Goal: Book appointment/travel/reservation

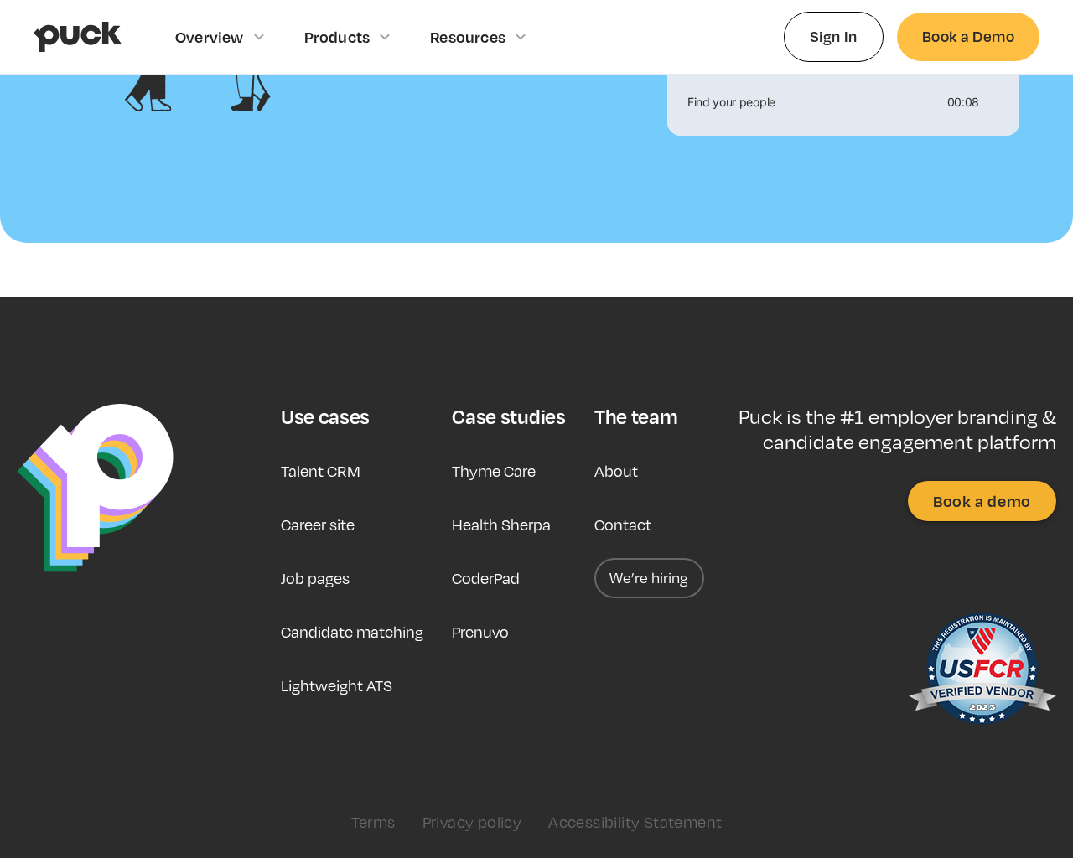
scroll to position [1950, 0]
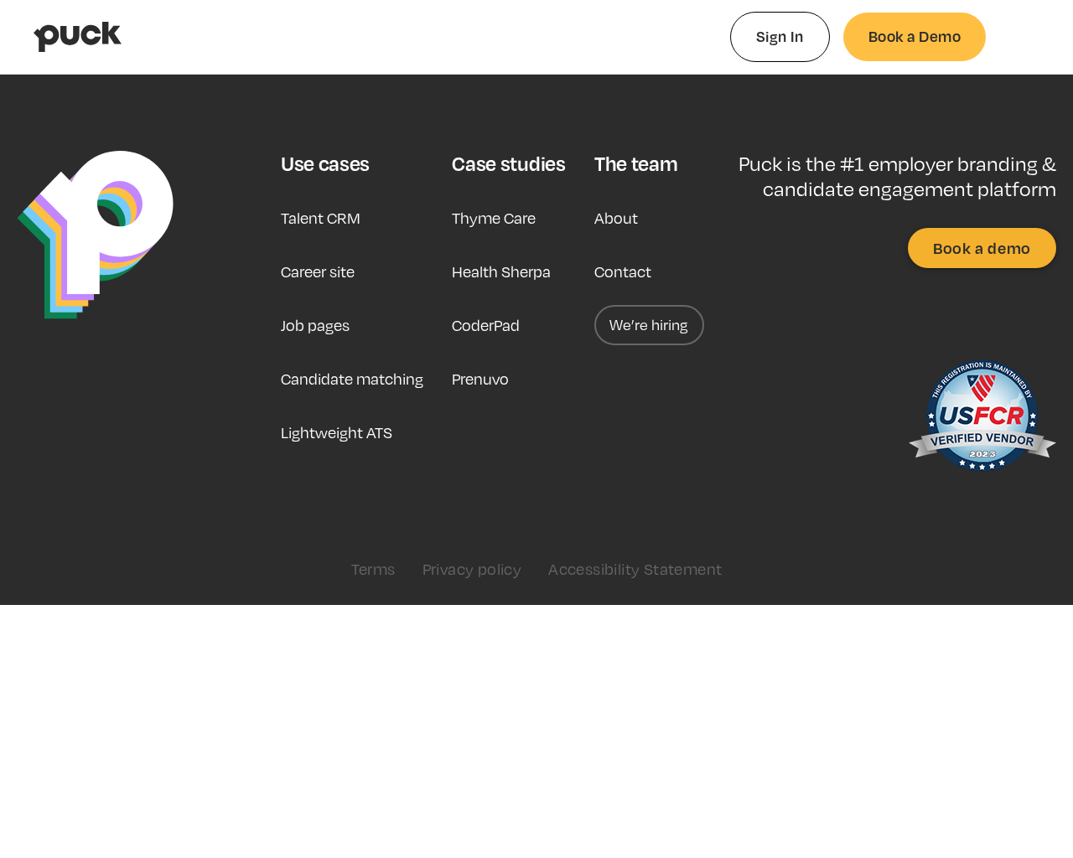
type input "0.322431924528302"
type input "0.0009657"
type input "0.327635867924528"
type input "0.0185962"
type input "0.329656075471698"
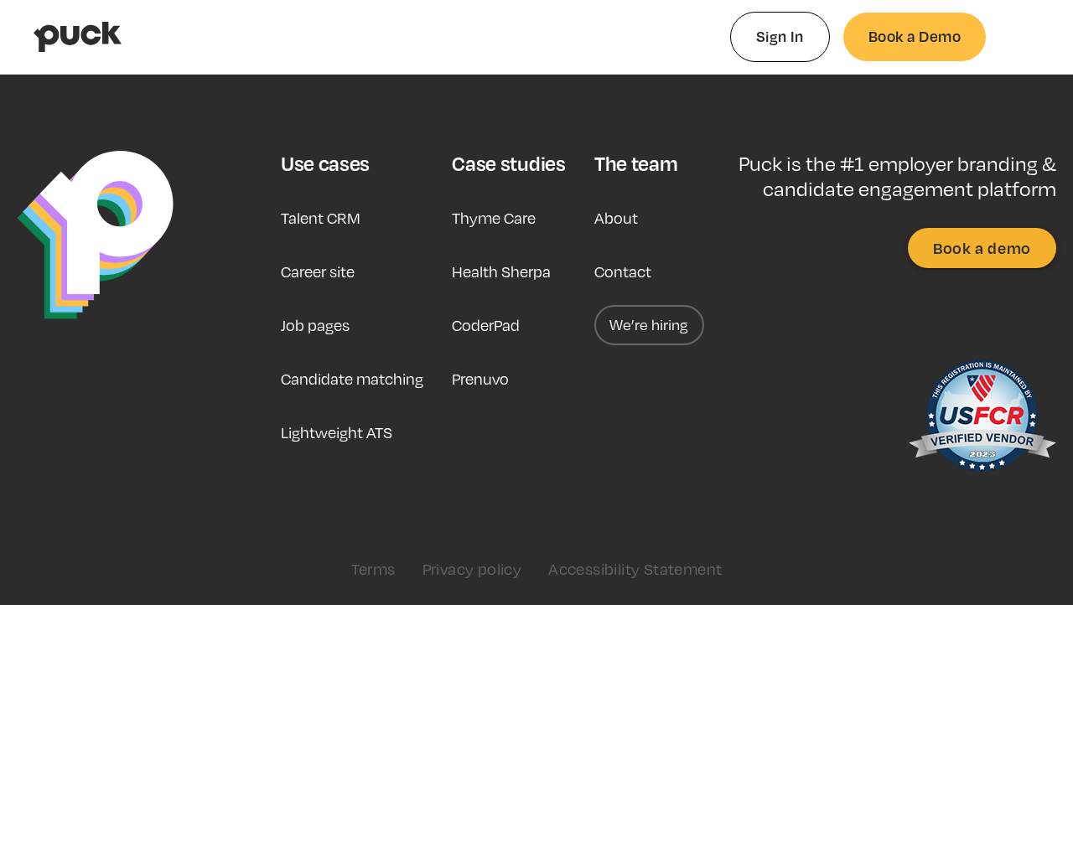
type input "0.0421778"
type input "0.336608113207547"
type input "0.0888015"
type input "0.342411849056604"
type input "0.1085367"
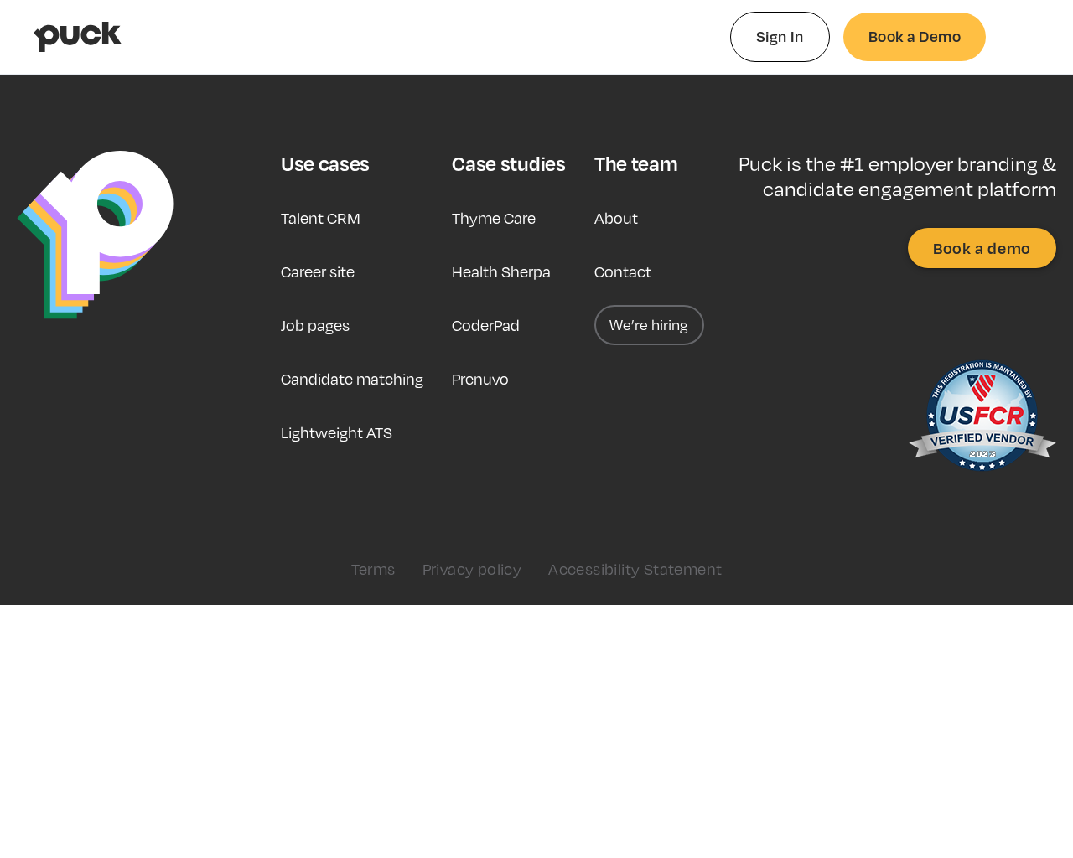
type input "0.347153849056604"
type input "0.1327653"
type input "0.351245283018868"
type input "0.1417301"
type input "0.362837094339623"
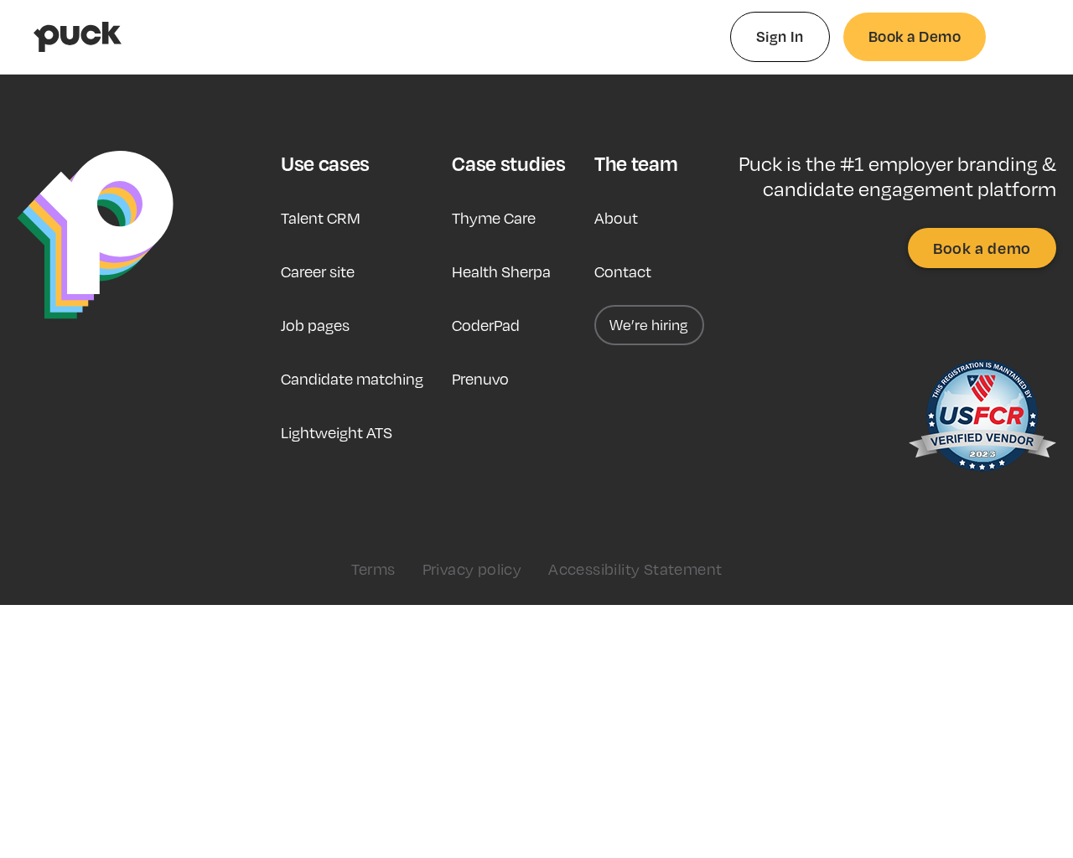
type input "0.2222873"
type input "0.372231113207547"
type input "0.2441735"
type input "0.379418622641509"
type input "0.2927166"
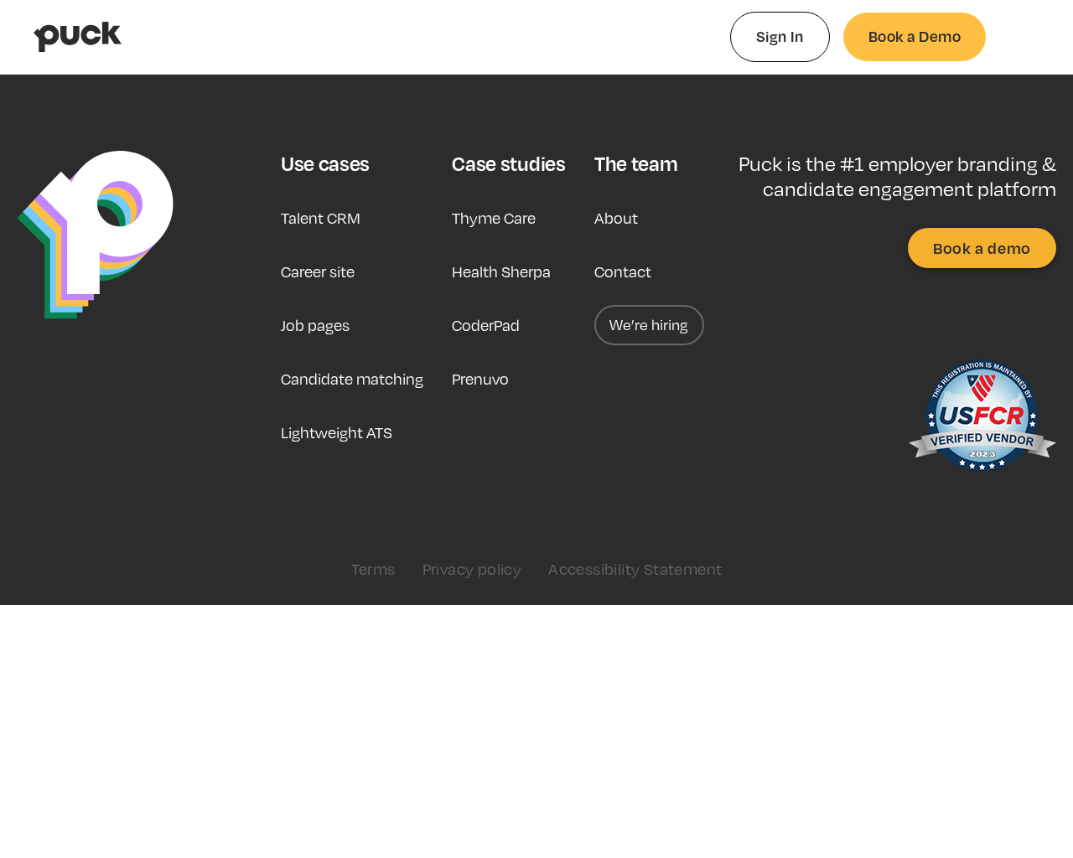
type input "0.384898622641509"
type input "0.3432111"
type input "0.395618245283019"
type input "0.3953326"
type input "0.401833811320755"
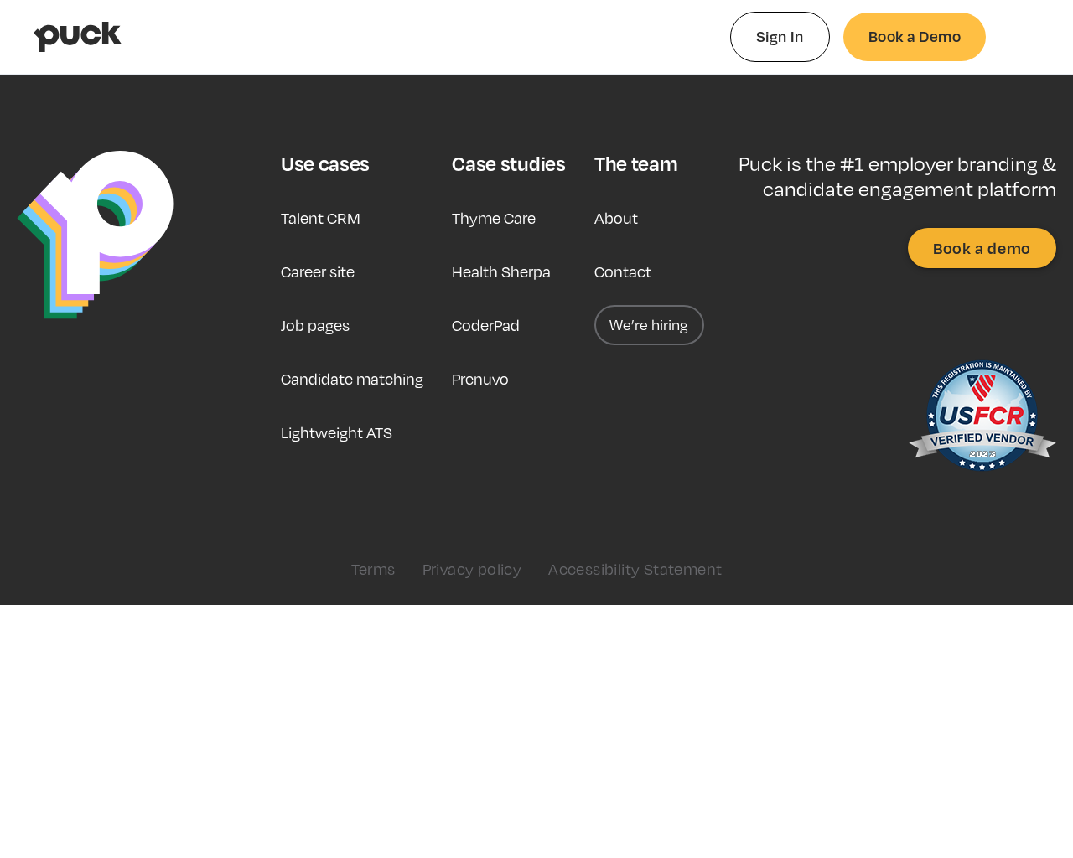
type input "0.4417345"
type input "0.408465150943396"
type input "0.4417345"
type input "0.415787018867925"
type input "0.4863565"
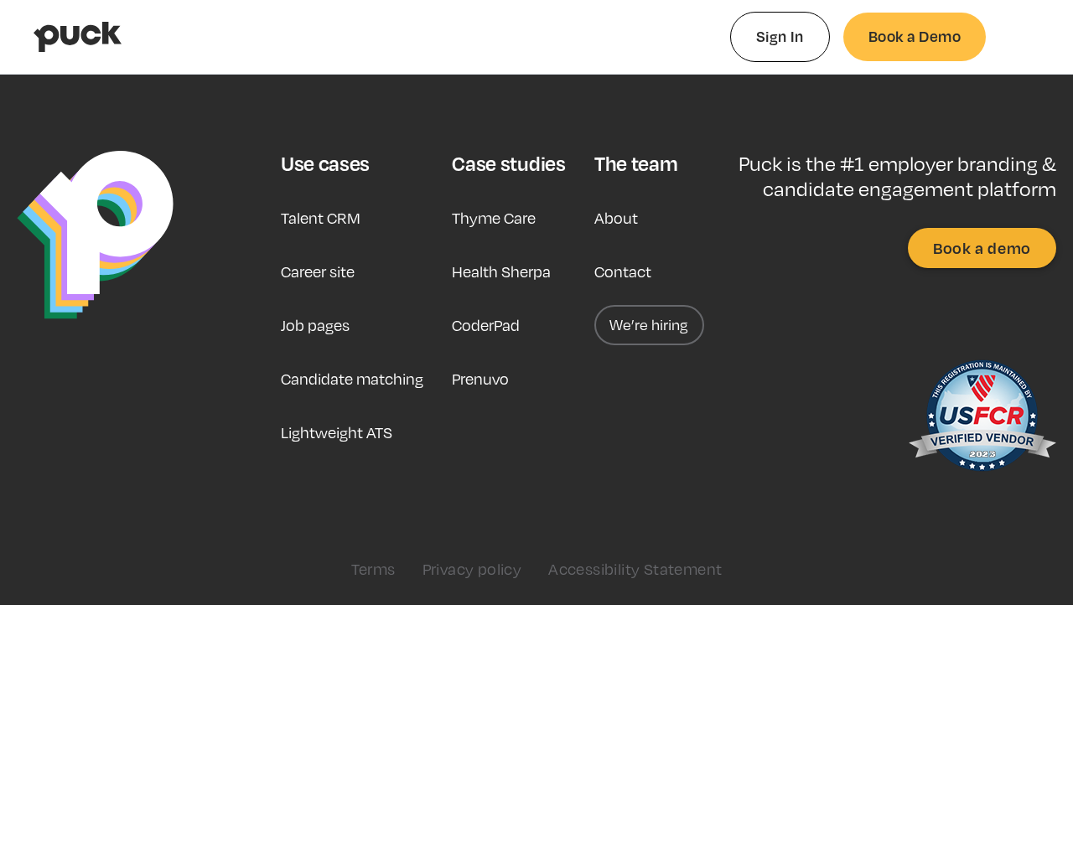
type input "0.420399150943396"
type input "0.5209146"
type input "0.426309679245283"
type input "0.5683749"
type input "0.438412490566038"
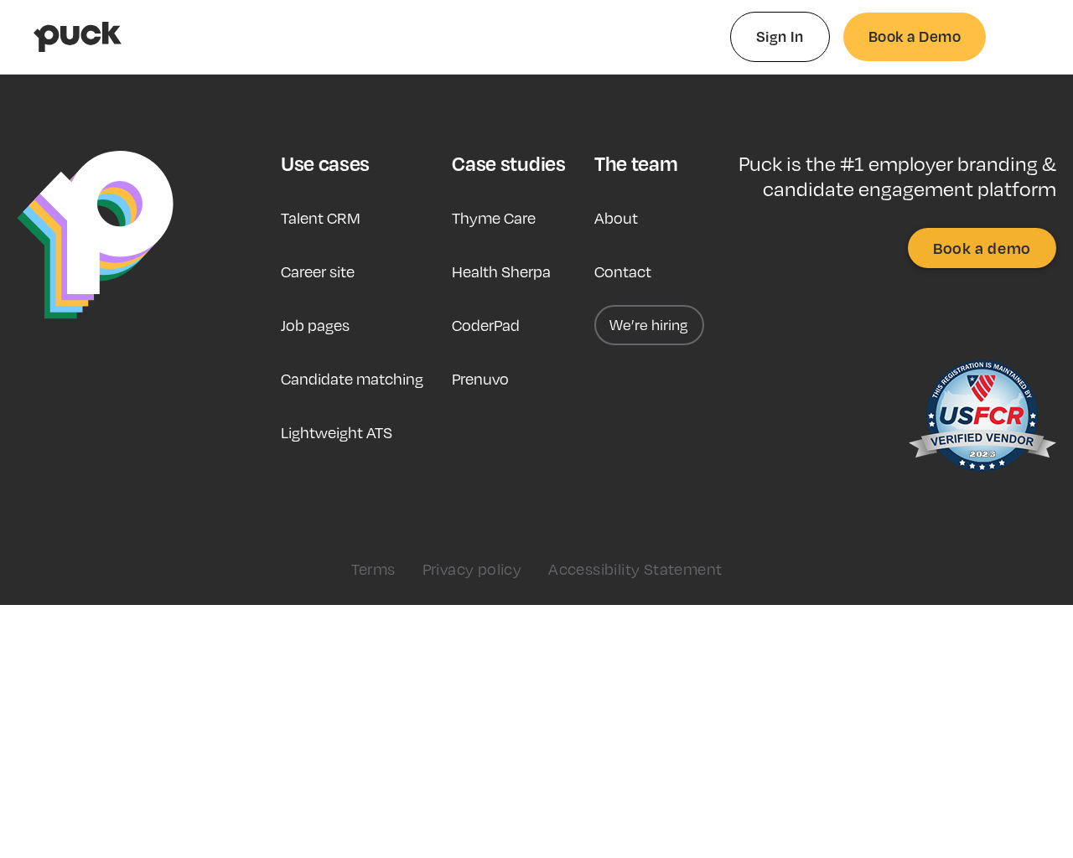
type input "0.6041339"
type input "0.442533169811321"
type input "0.6270945"
type input "0.447737735849057"
type input "0.6556584"
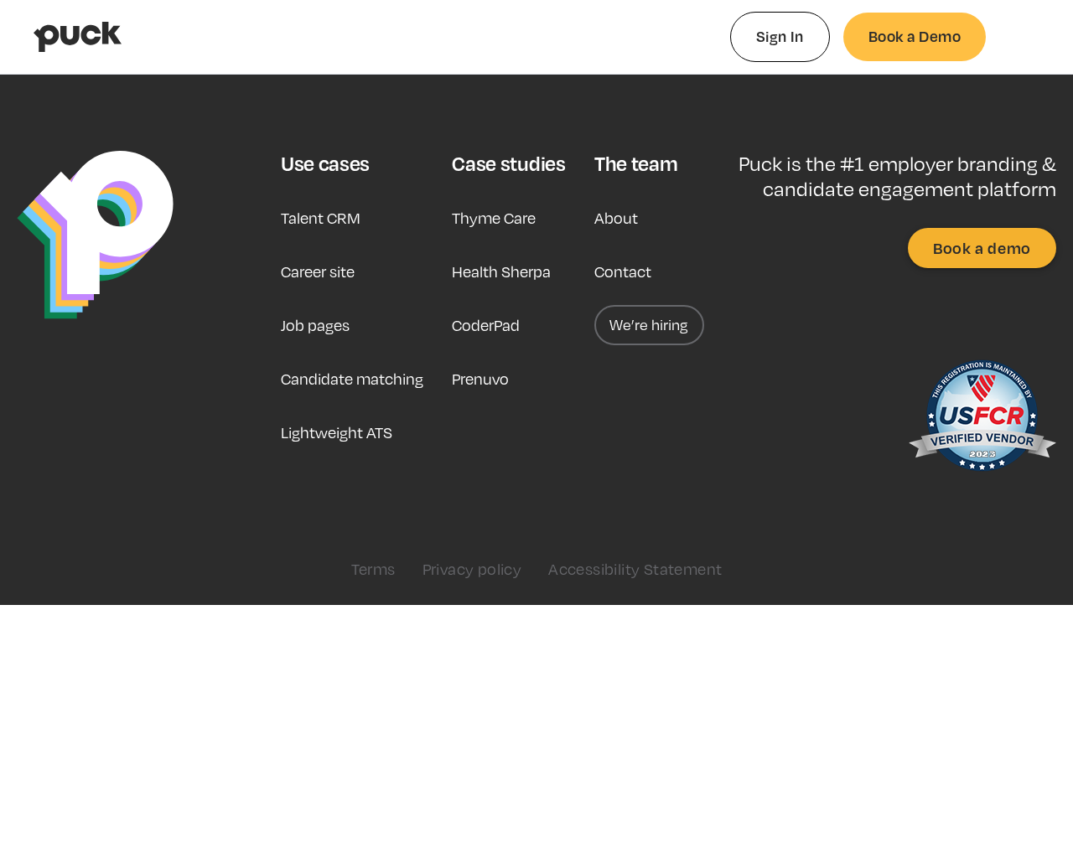
type input "0.449727547169811"
type input "0.6898104"
type input "0.456724150943396"
type input "0.7009977"
type input "0.460646698113208"
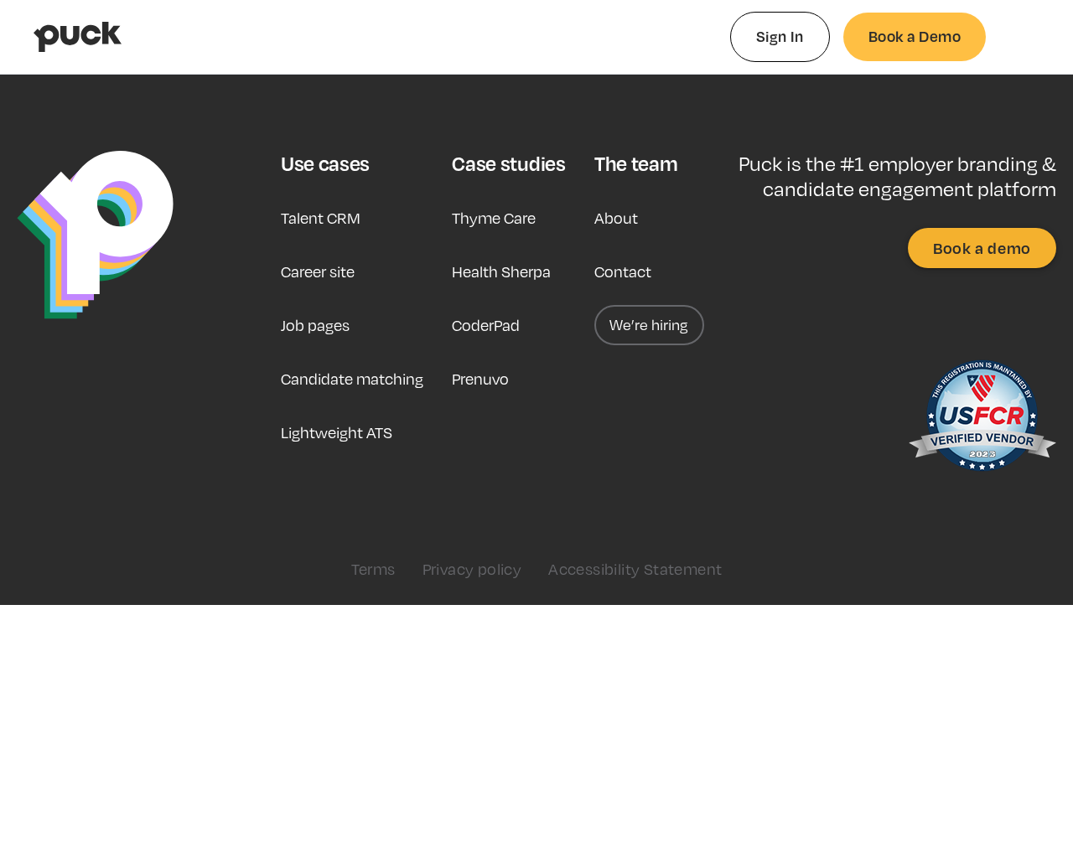
type input "0.7334784"
type input "0.464324132075472"
type input "0.7421103"
type input "0.469110037735849"
type input "0.7865986"
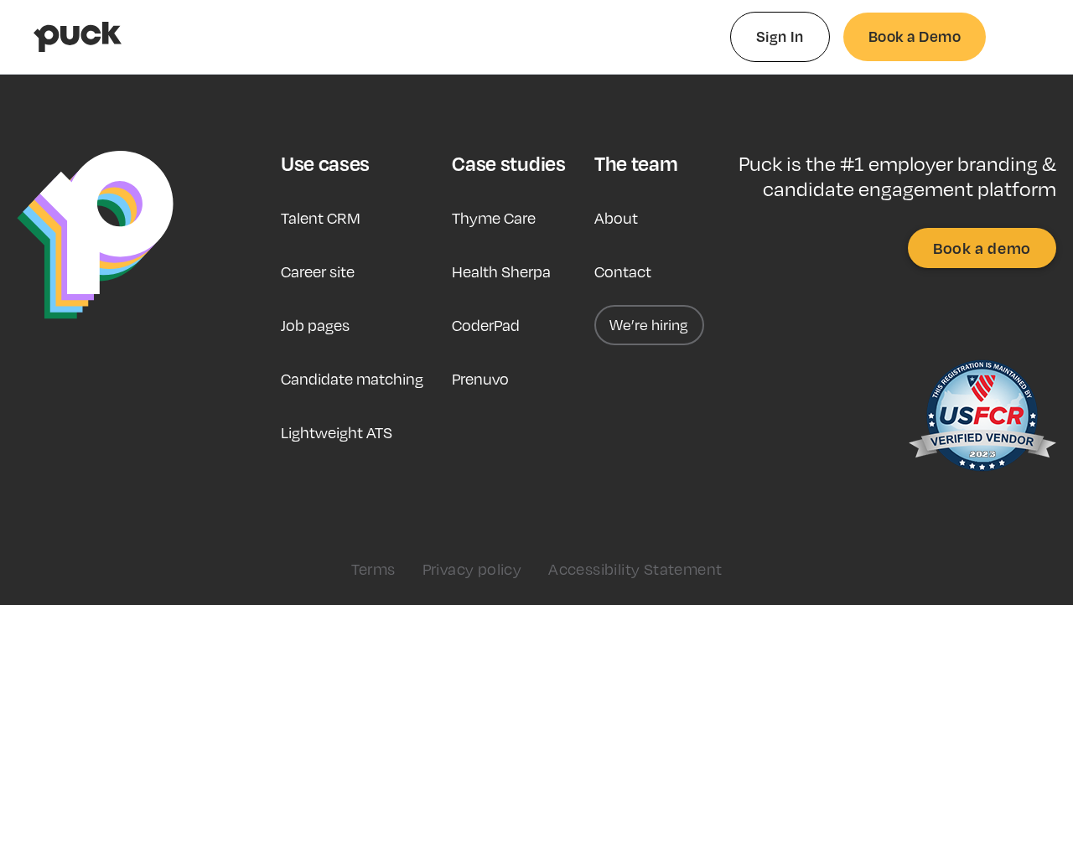
type input "0.472434660377359"
type input "0.7967307"
type input "0.477241547169811"
type input "0.8220601"
type input "0.485221754716981"
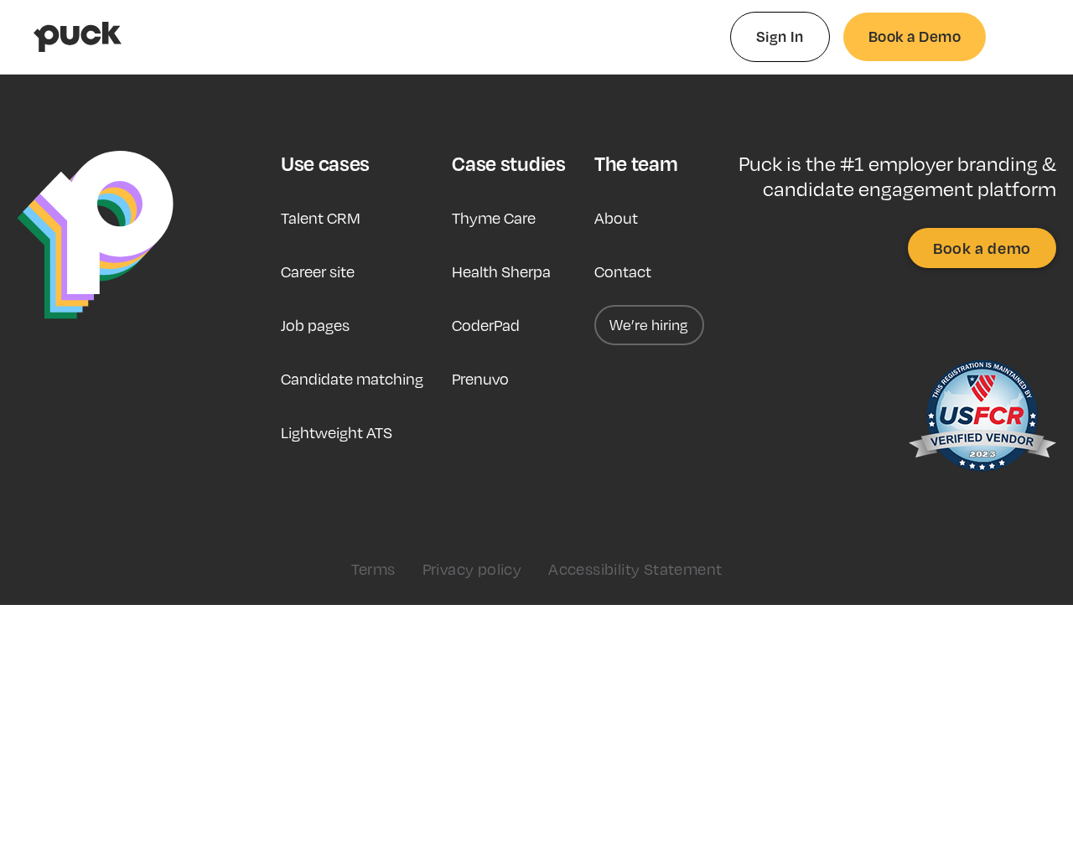
type input "0.8563618"
type input "0.488805132075472"
type input "0.8828657"
type input "0.491159867924528"
type input "0.8964337"
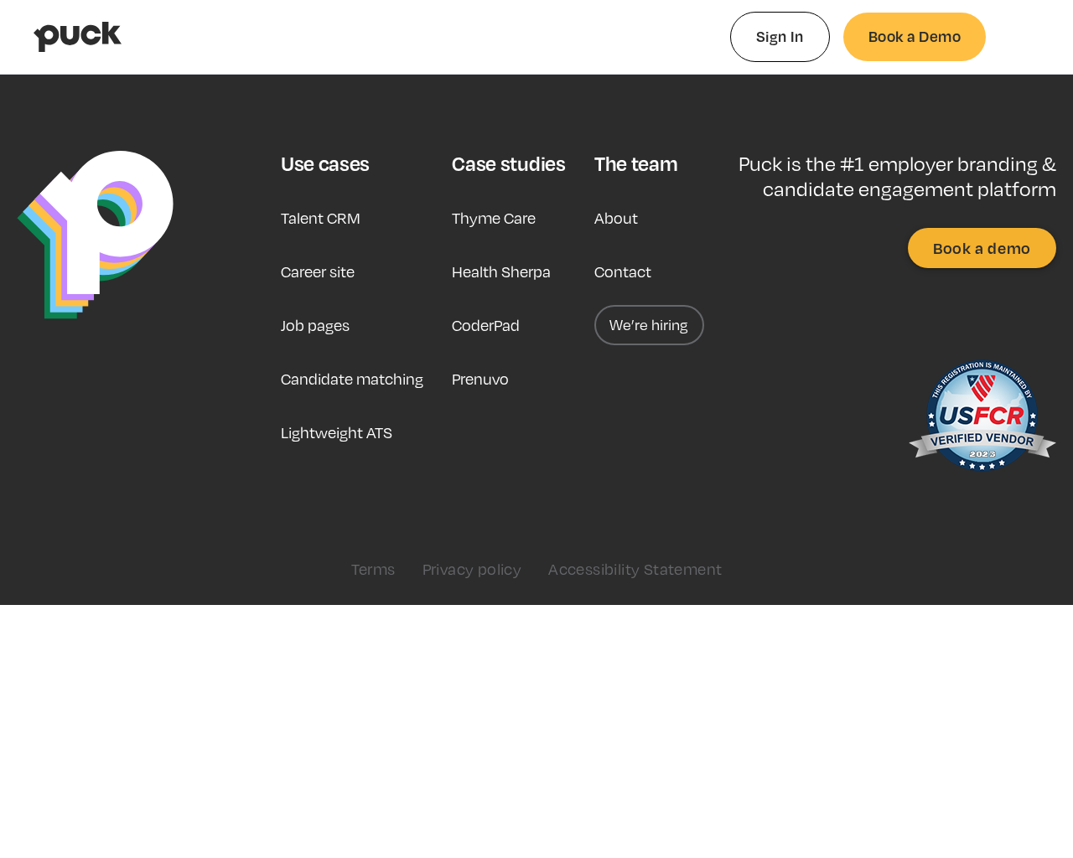
type input "0.497250490566038"
type input "0.9177515"
type input "0.504512396226415"
type input "0.9524393"
type input "0.511004188679245"
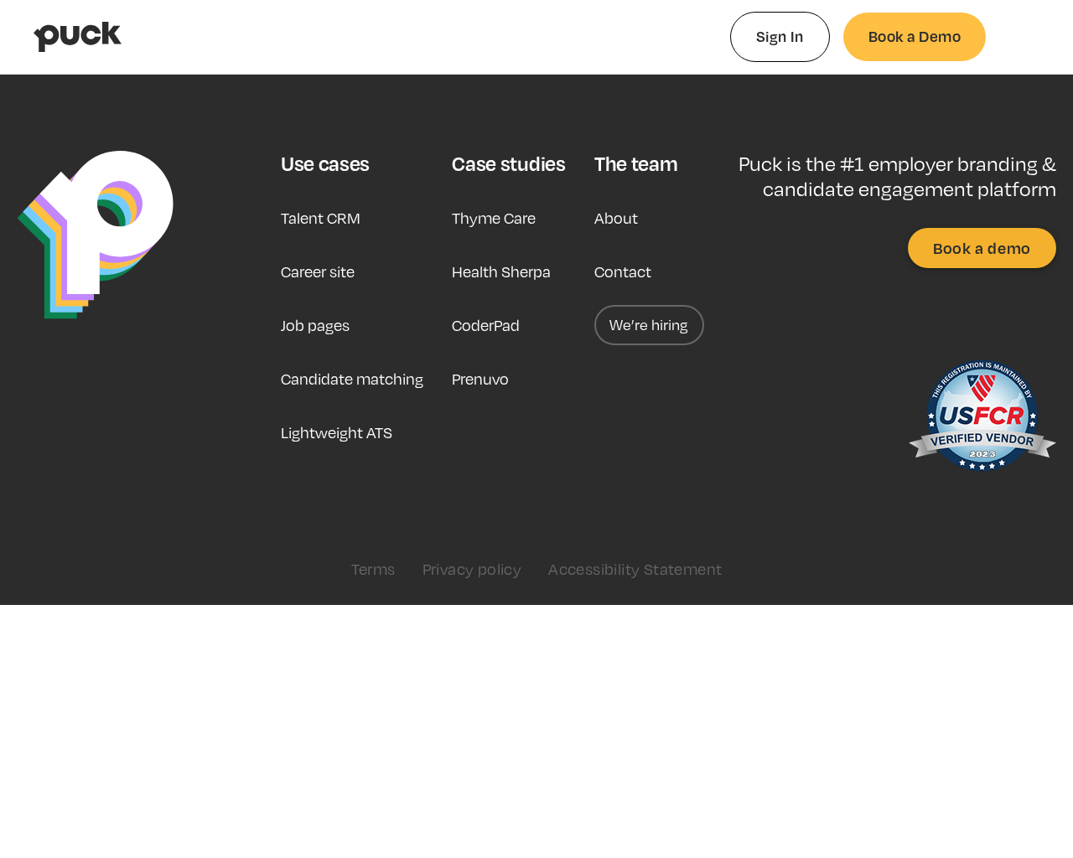
type input "0.9893426"
type input "0.517385018867925"
type input "0.00228655555555555"
type input "0.522991056603774"
type input "0.00809675925925926"
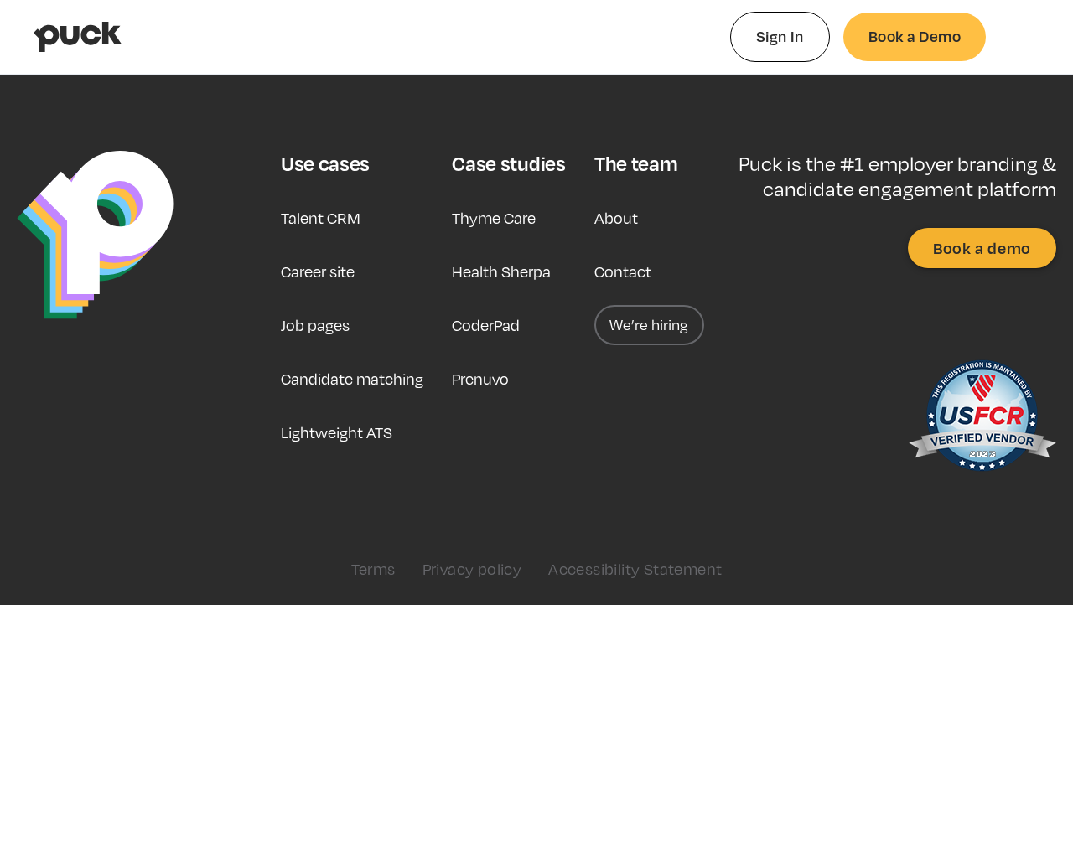
type input "0.527753075471698"
type input "0.012331537037037"
type input "0.531342132075472"
type input "0.0174267407407407"
type input "0.535966320754717"
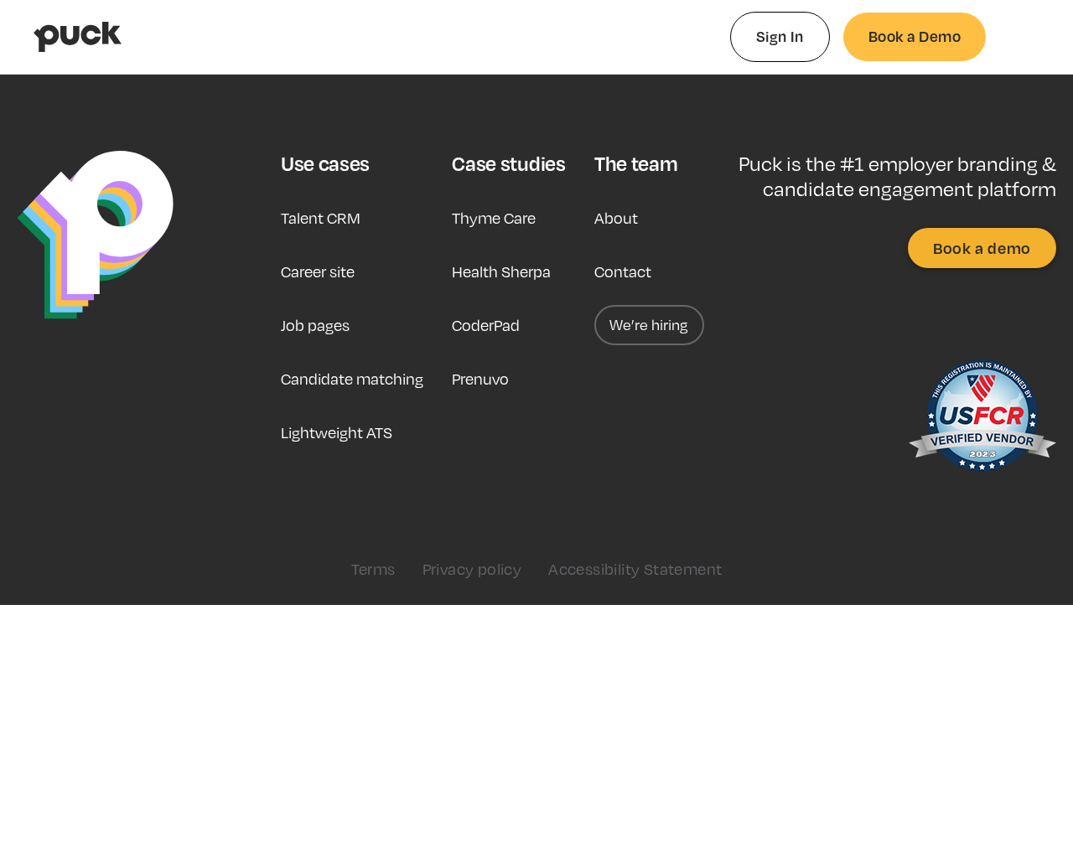
type input "0.020335037037037"
type input "0.539928962264151"
type input "0.0237853888888889"
type input "0.545833094339623"
type input "0.0279114629629629"
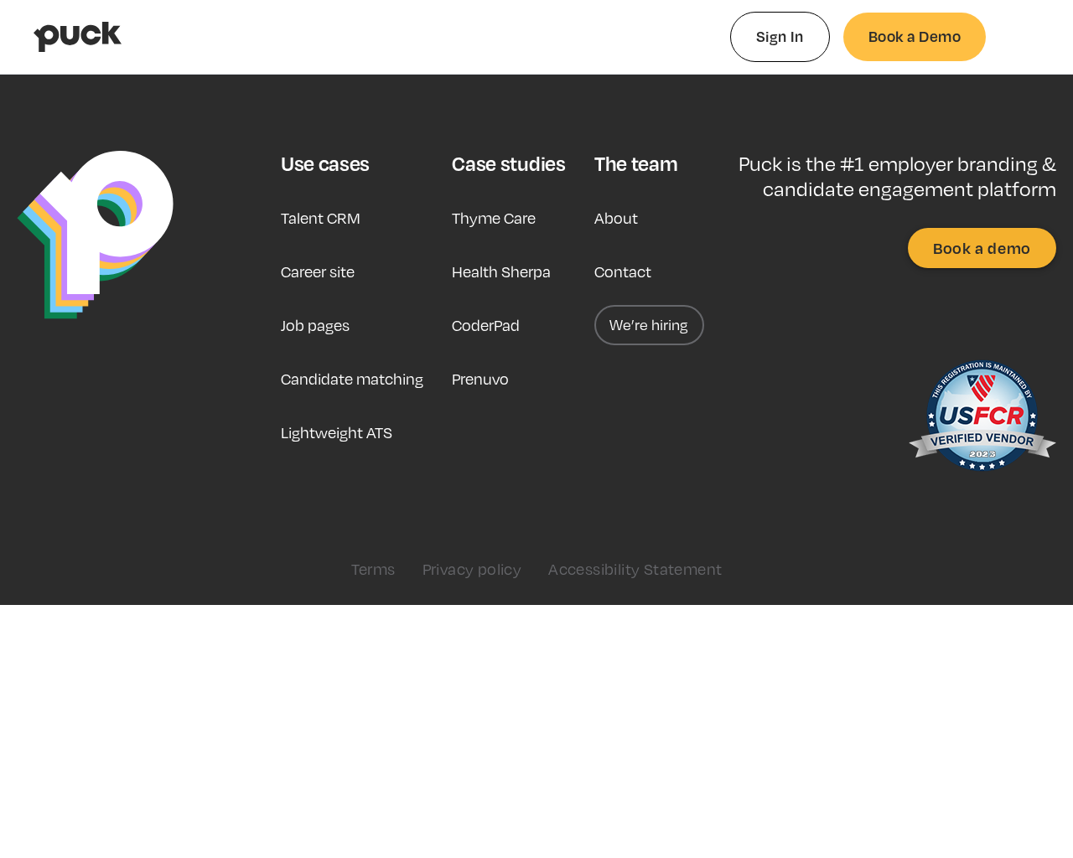
type input "0.555582301886793"
type input "0.0390622592592593"
type input "0.559964943396227"
type input "0.0434501851851852"
type input "0.564069396226415"
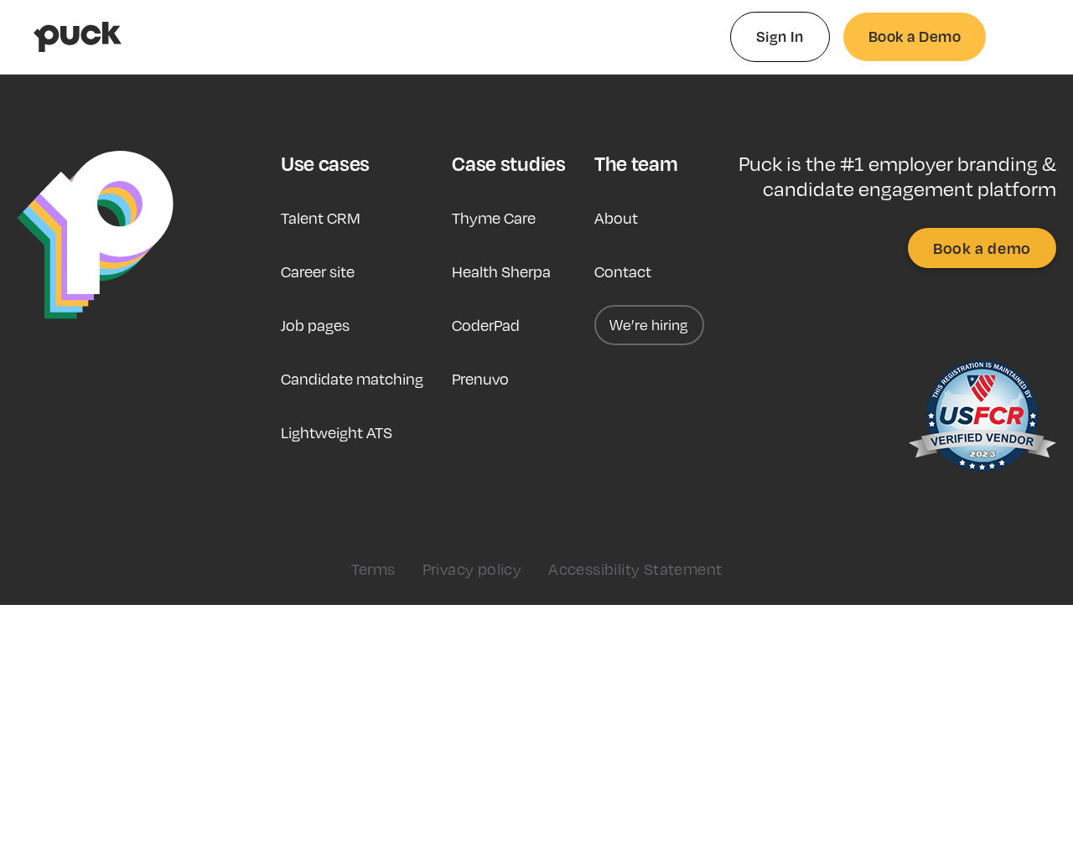
type input "0.0478886666666667"
type input "0.567966509433962"
type input "0.0533259814814815"
type input "0.573248226415094"
type input "0.0566961111111111"
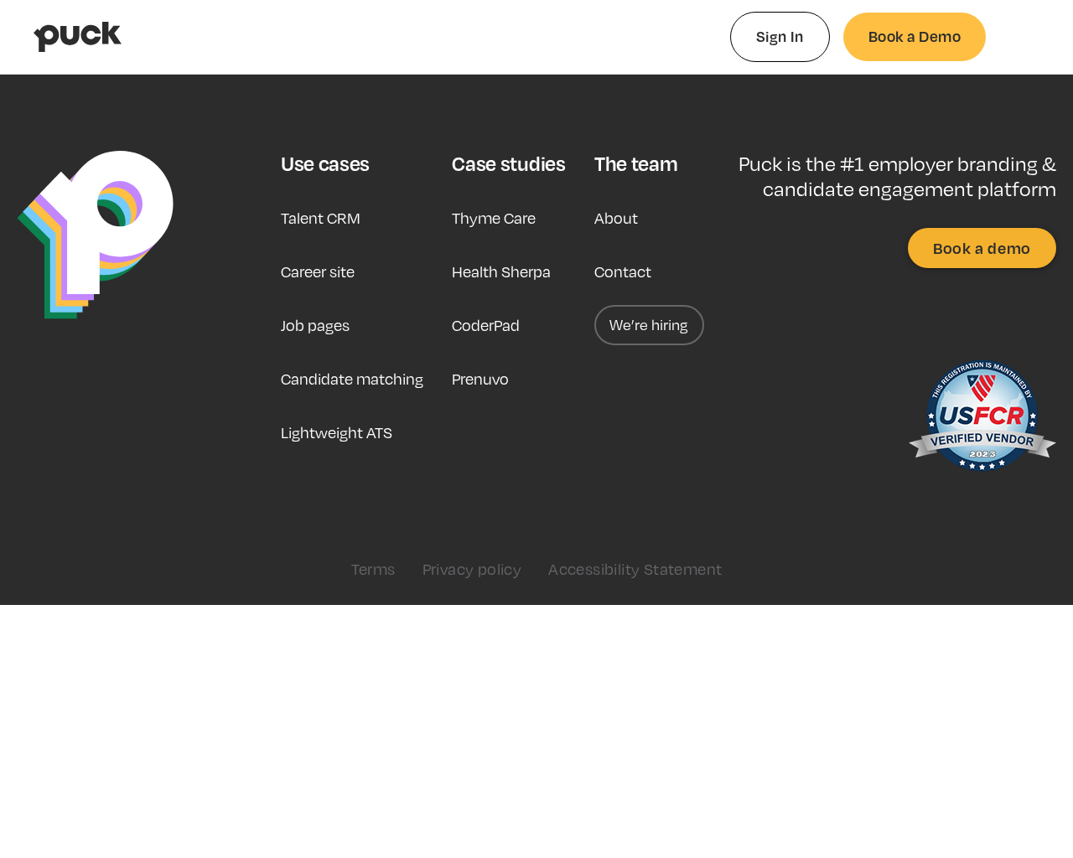
type input "0.578468679245283"
type input "0.0618610370370371"
type input "0.582108433962264"
type input "0.0672832037037037"
type input "0.586561396226415"
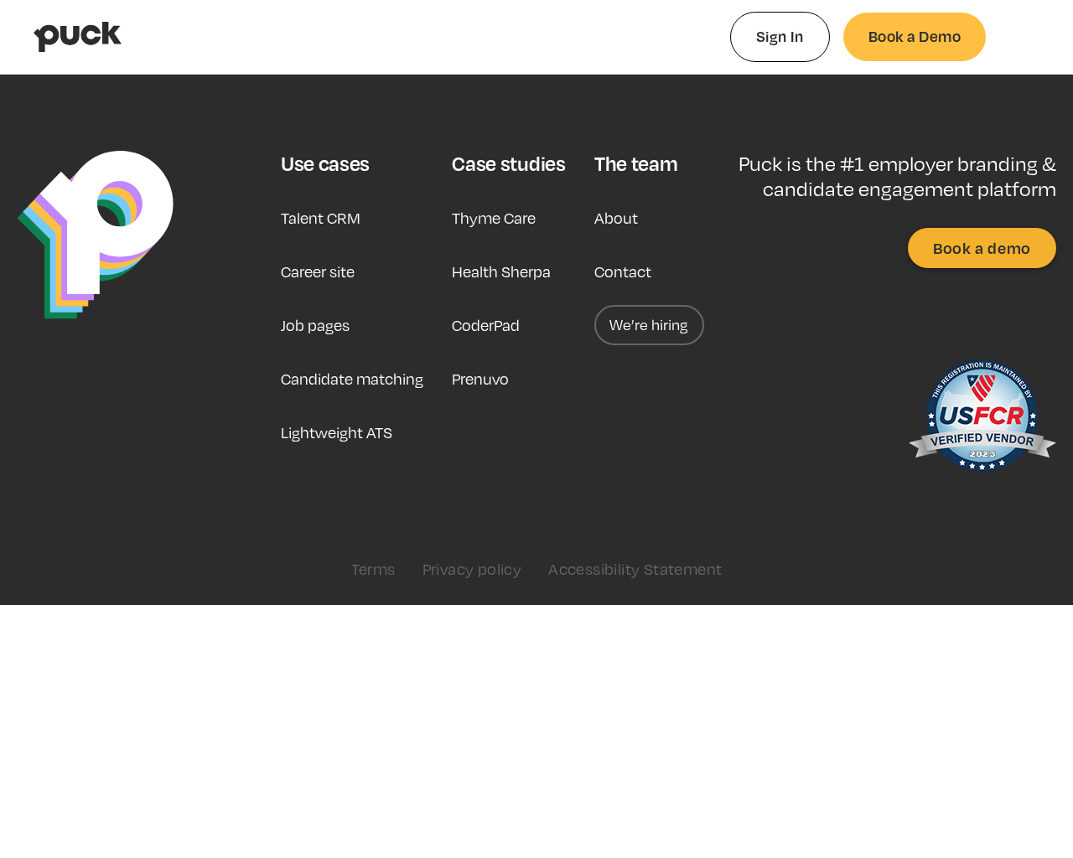
type input "0.0726755925925926"
type input "0.592072849056604"
type input "0.0770463518518518"
type input "0.597484566037736"
type input "0.080979462962963"
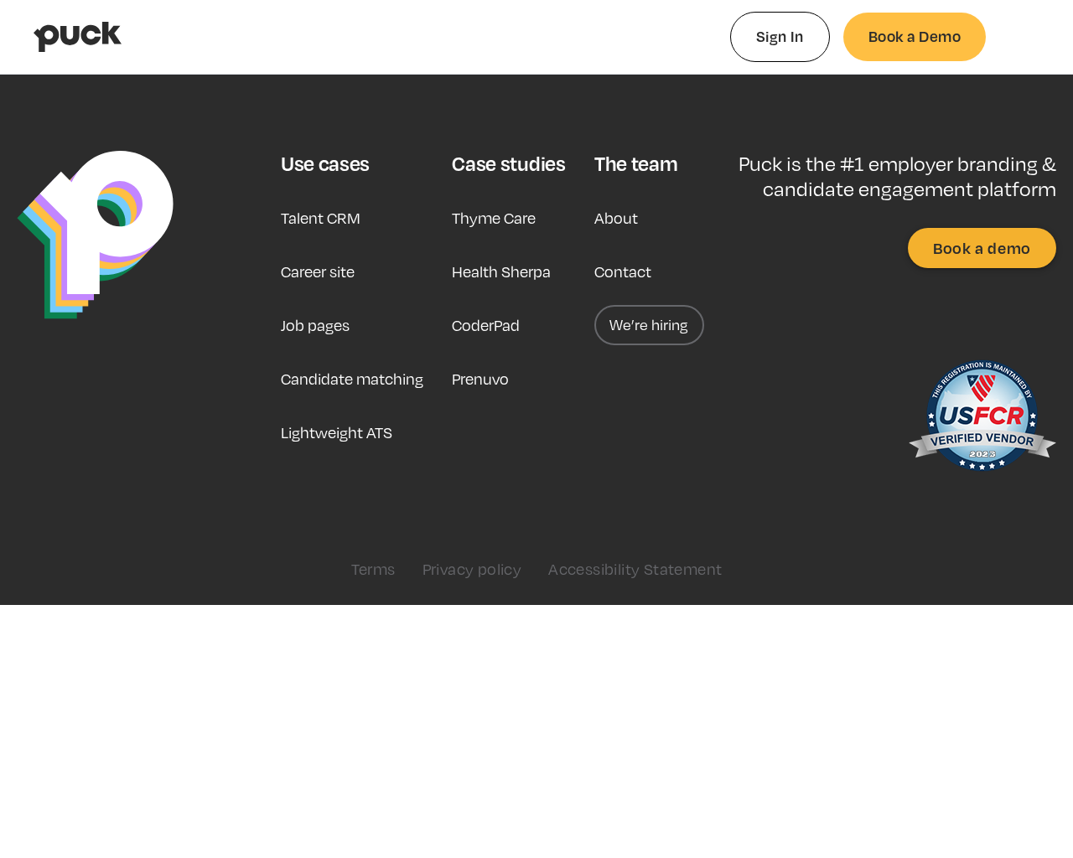
type input "0.602596773584906"
type input "0.0856923703703704"
type input "0.60546162264151"
type input "0.0886314074074074"
type input "0.612290924528302"
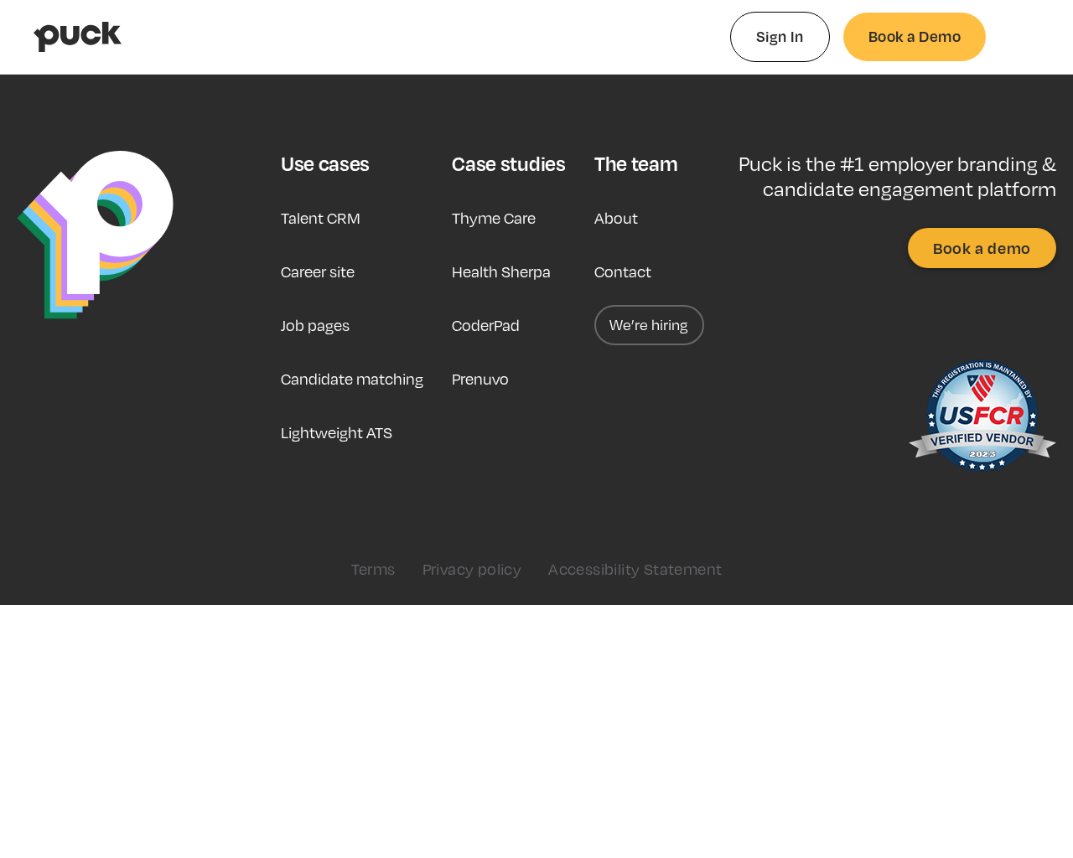
type input "0.0947416111111111"
type input "0.616399226415094"
type input "0.101076314814815"
type input "0.621416245283019"
type input "0.105953722222222"
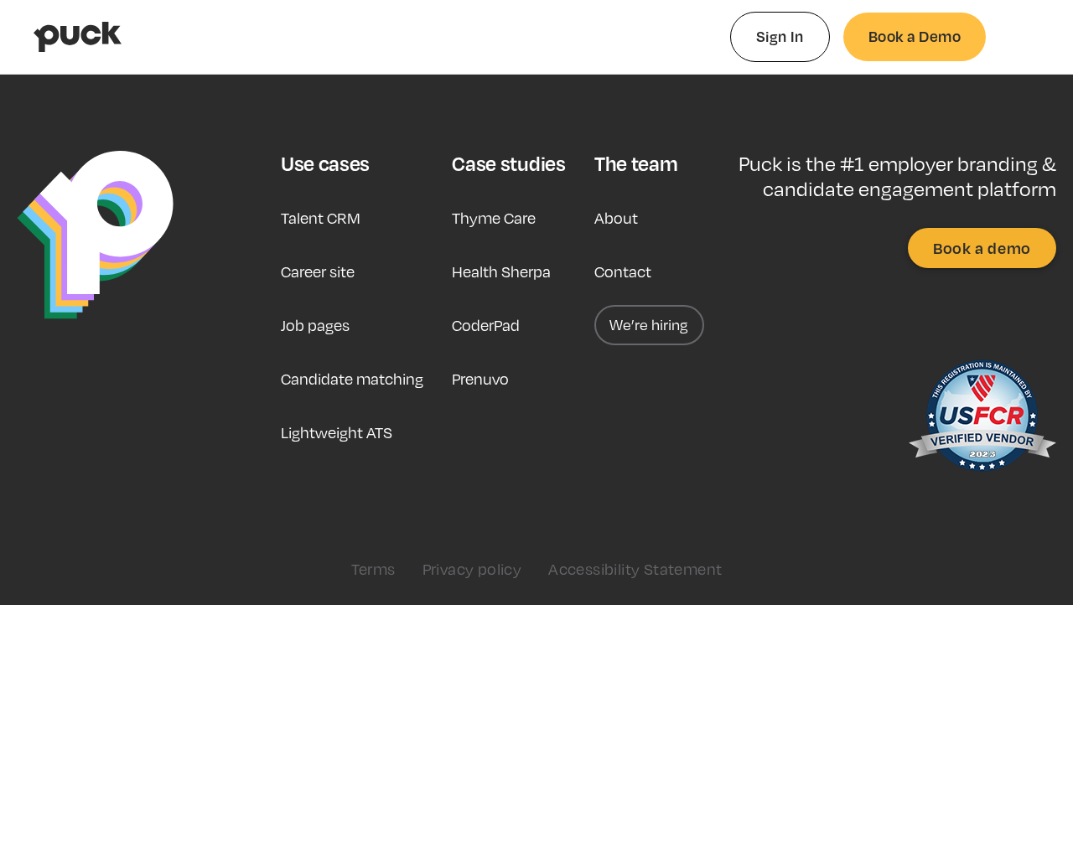
type input "0.626717018867925"
type input "0.109386222222222"
type input "0.630664150943396"
type input "0.113000777777778"
type input "0.635237773584906"
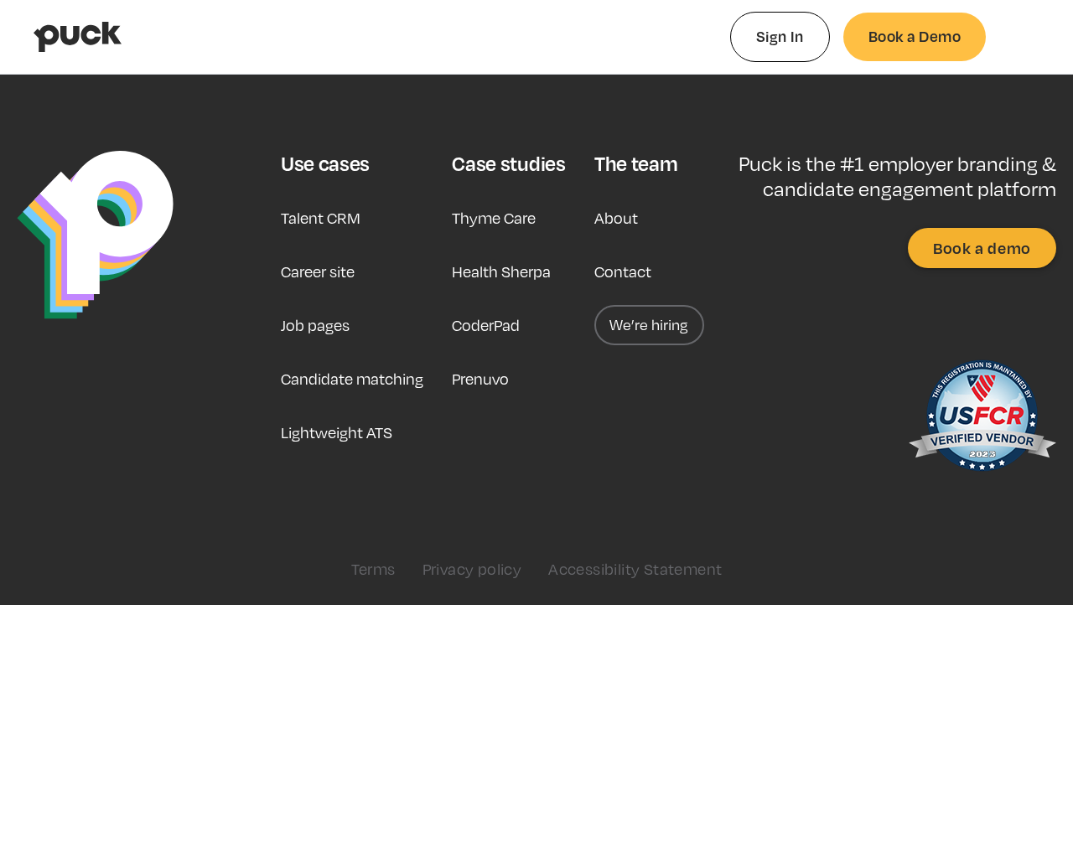
type input "0.119842296296296"
type input "0.639815339622642"
type input "0.123986648148148"
type input "0.643179641509434"
type input "0.12552362962963"
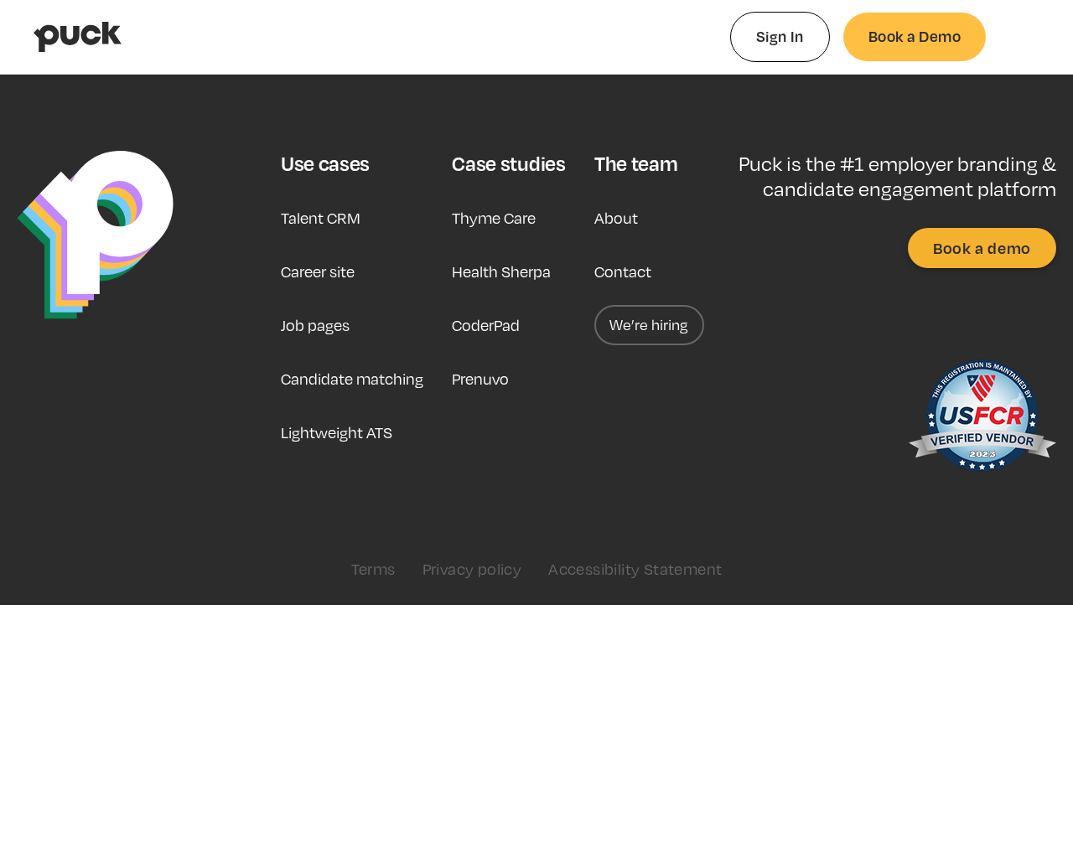
type input "0.648694849056604"
type input "0.131015833333333"
type input "0.653533358490566"
type input "0.135729296296296"
type input "0.658344396226415"
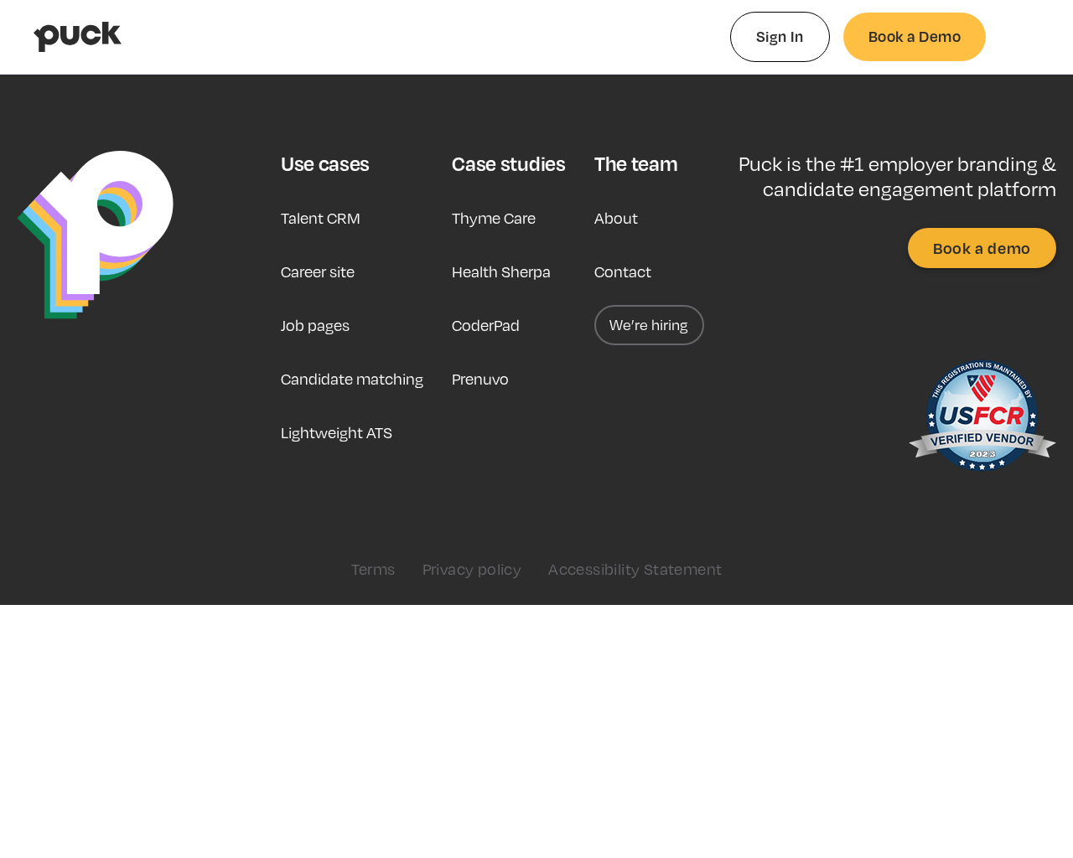
type input "0.140060777777778"
type input "0.663611264150943"
type input "0.145327018518519"
type input "0.666900264150943"
type input "0.15098337037037"
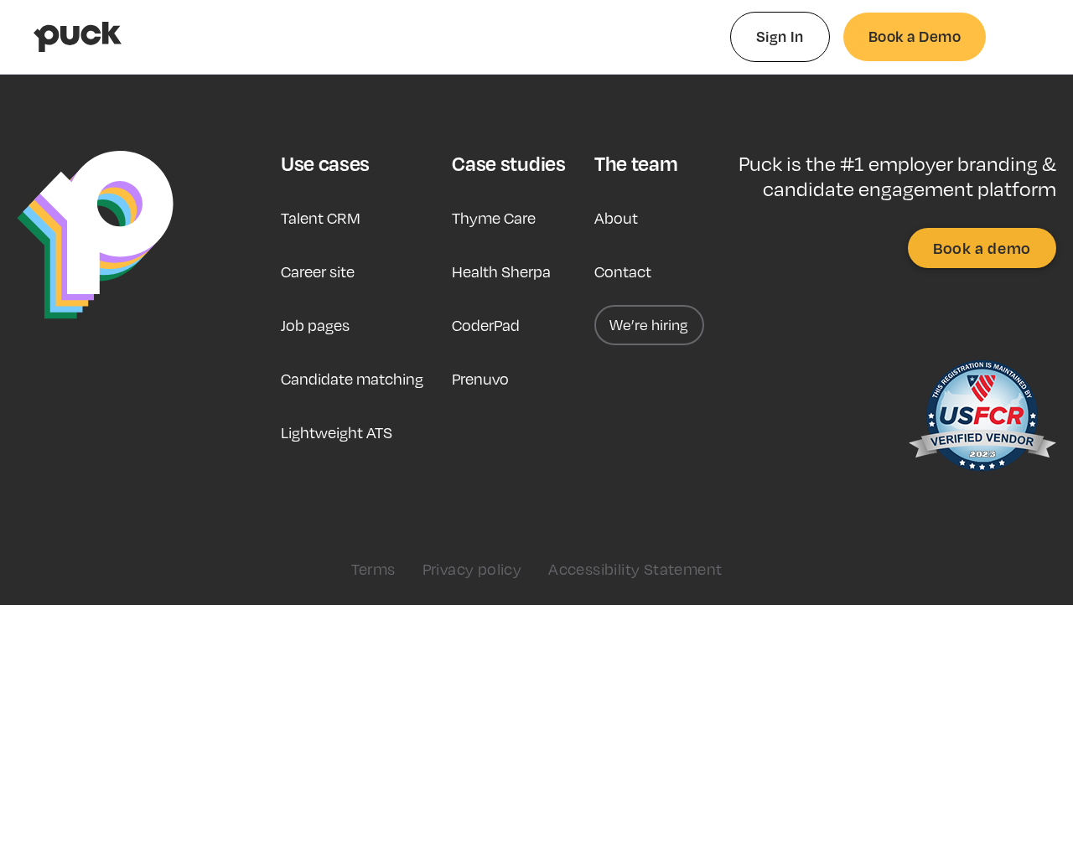
type input "0.673060981132076"
type input "0.155061462962963"
type input "0.678048528301887"
type input "0.161807833333333"
type input "0.684860547169811"
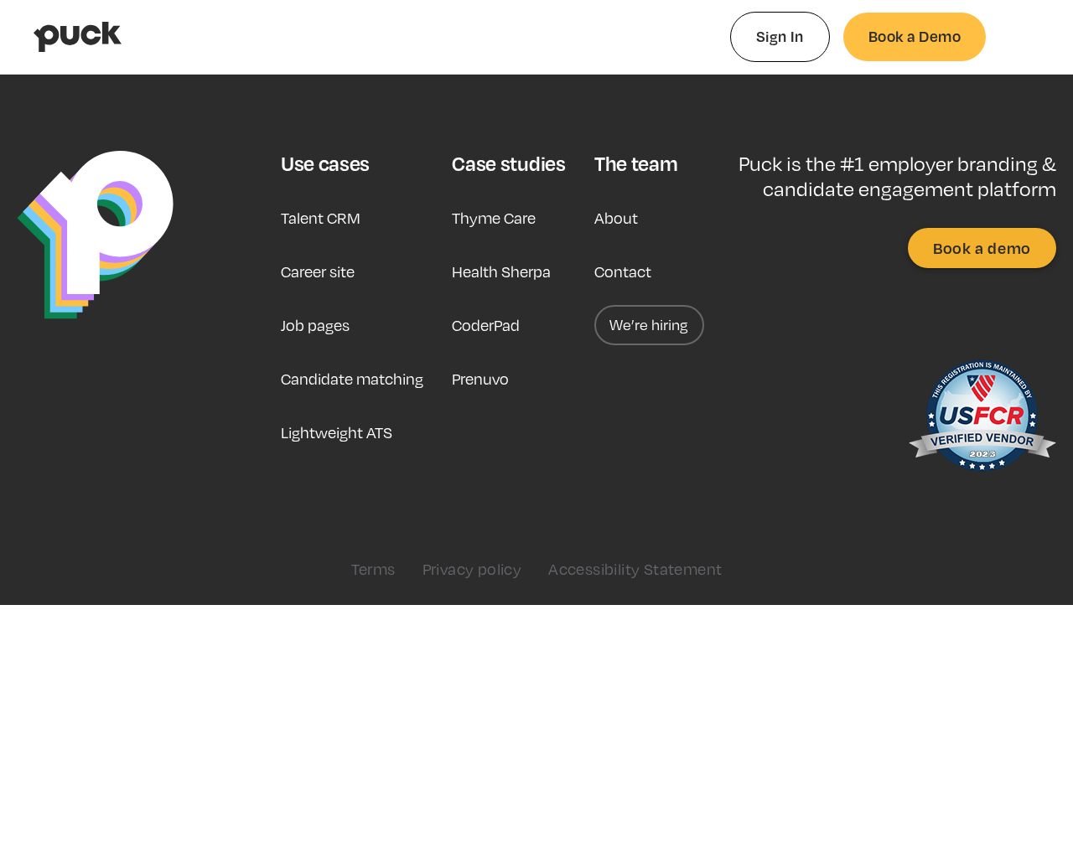
type input "0.166678222222222"
type input "0.689604037735849"
type input "0.168510944444444"
type input "0.698553188679245"
type input "0.178623444444444"
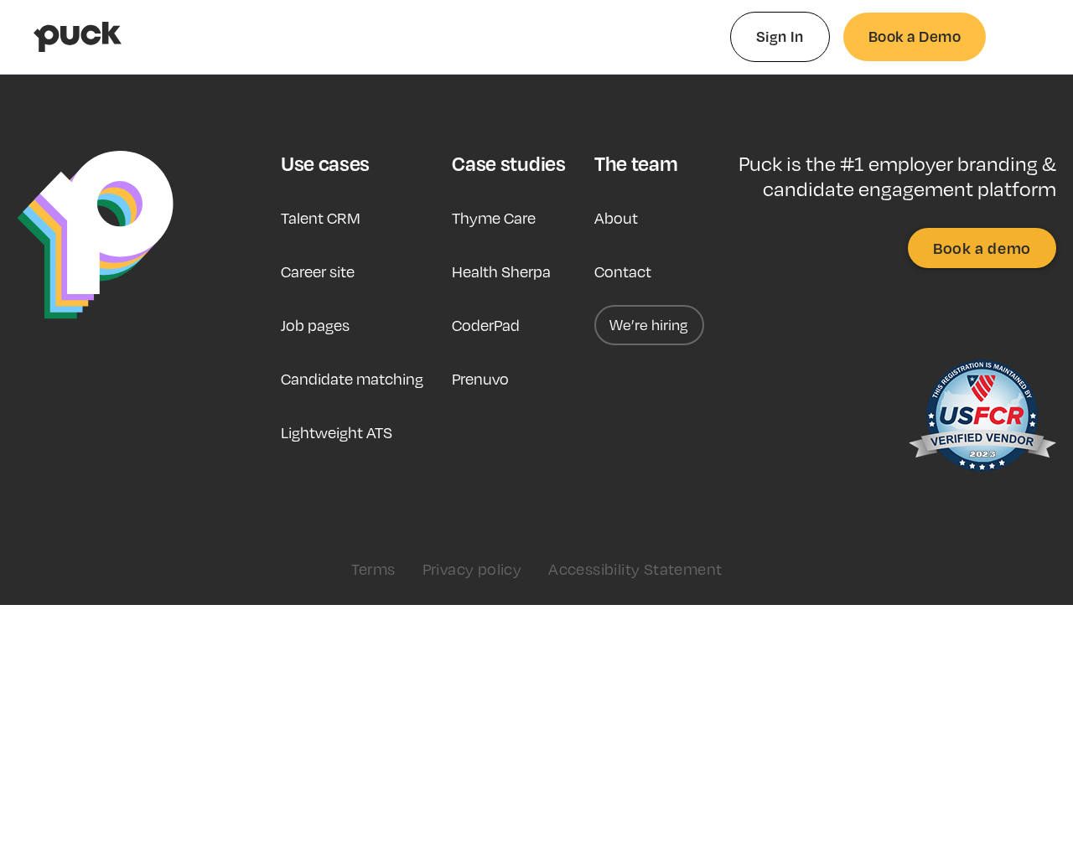
type input "0.704945660377358"
type input "0.185438296296296"
type input "0.710416867924528"
type input "0.190642574074074"
type input "0.715499509433962"
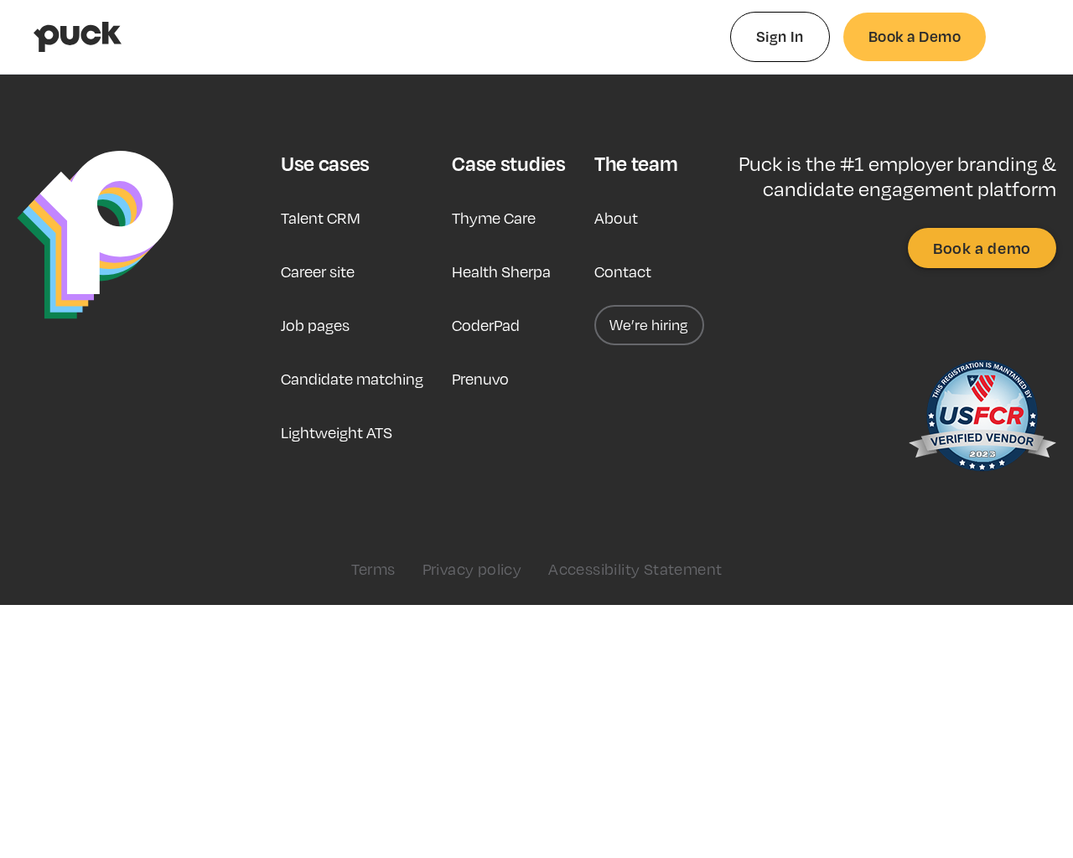
type input "0.19930112962963"
type input "0.720491283018868"
type input "0.203236814814815"
type input "0.724073075471698"
type input "0.207281259259259"
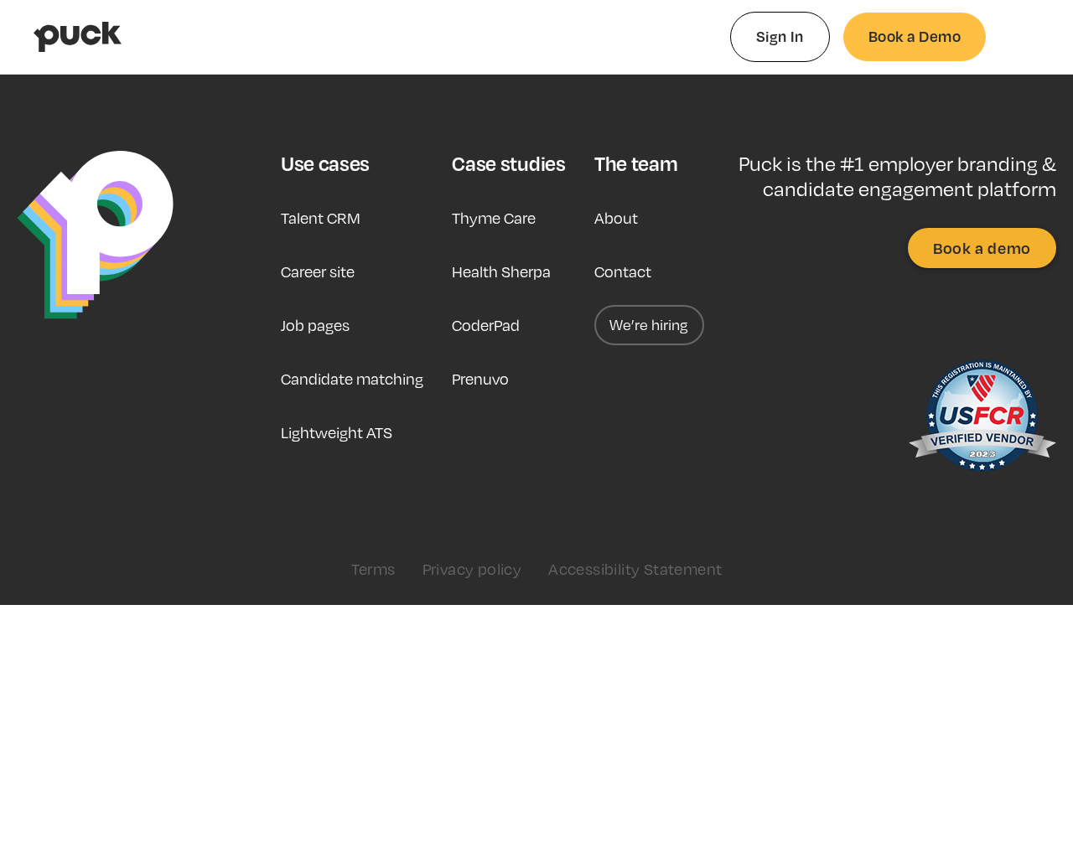
type input "0.729961641509434"
type input "0.212693962962963"
type input "0.733964981132075"
type input "0.216670851851852"
type input "0.738321283018868"
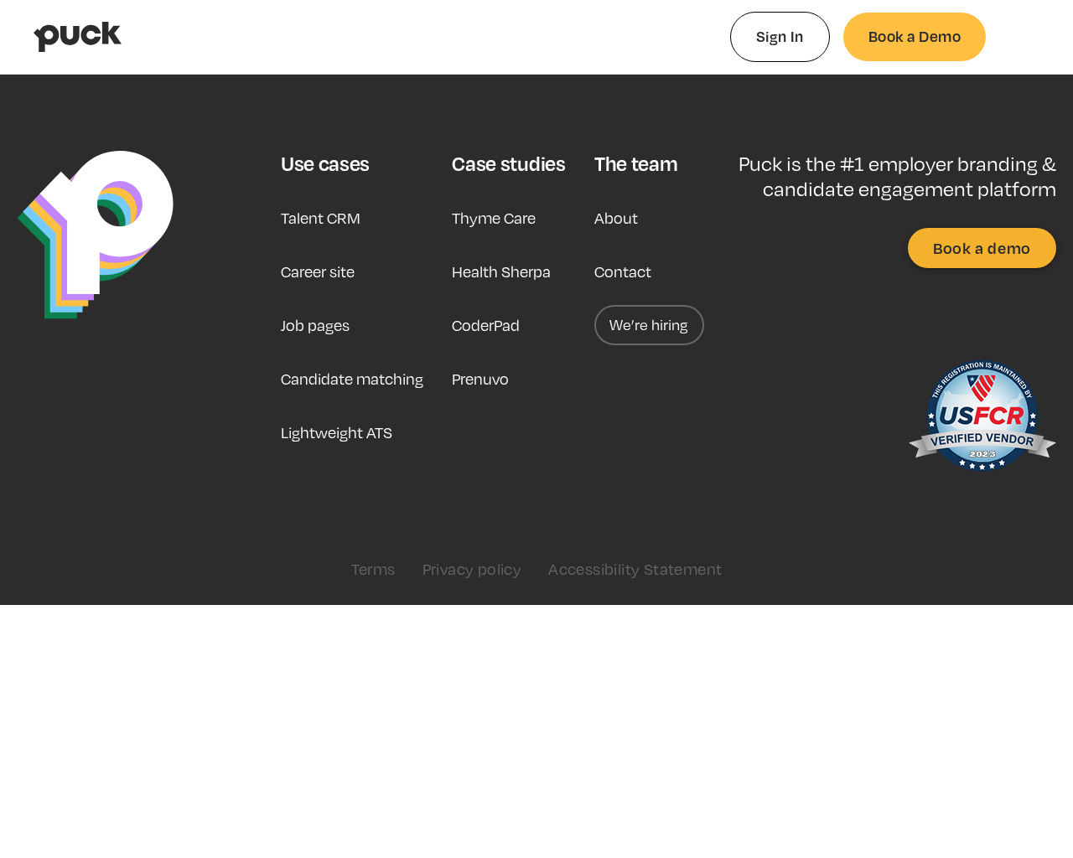
type input "0.221874833333333"
type input "0.744427471698113"
type input "0.228783611111111"
type input "0.751444641509434"
type input "0.233637351851852"
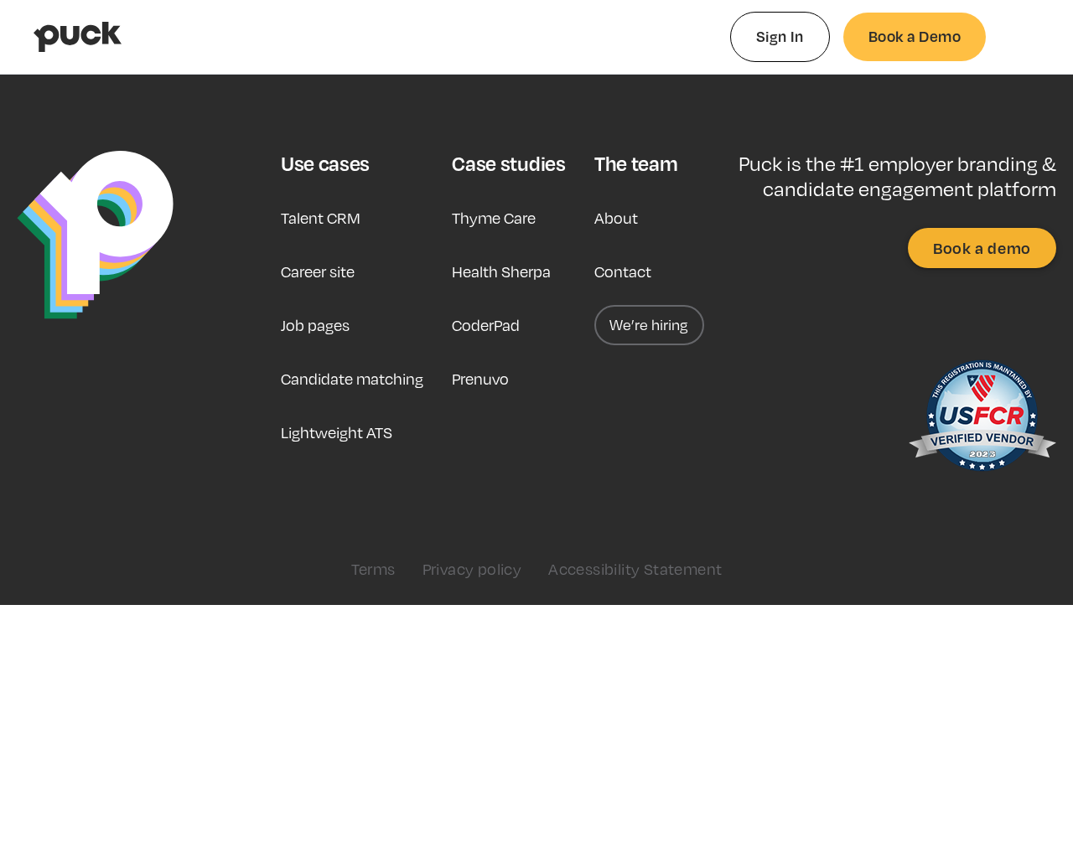
type input "0.757861150943396"
type input "0.238405796296296"
type input "0.761198867924528"
type input "0.243500777777778"
type input "0.767396358490566"
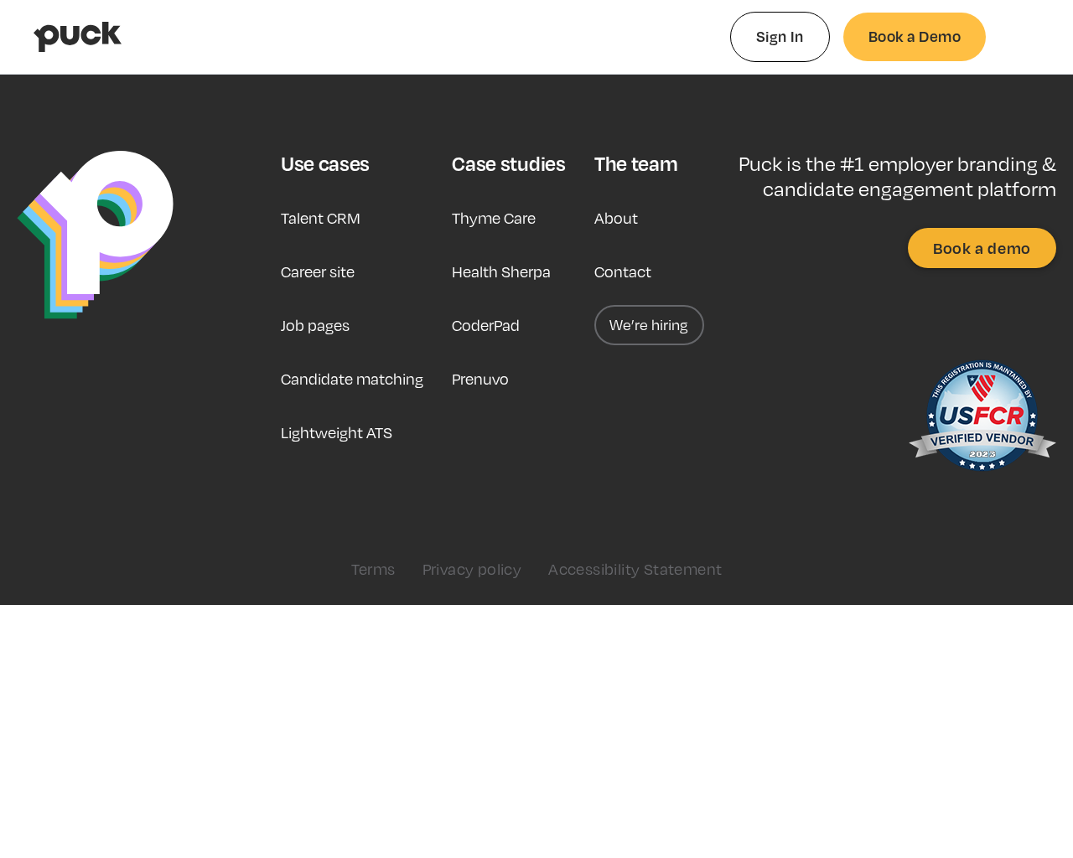
type input "0.249105574074074"
type input "0.774562377358491"
type input "0.256377648148148"
type input "0.782009905660377"
type input "0.261961407407407"
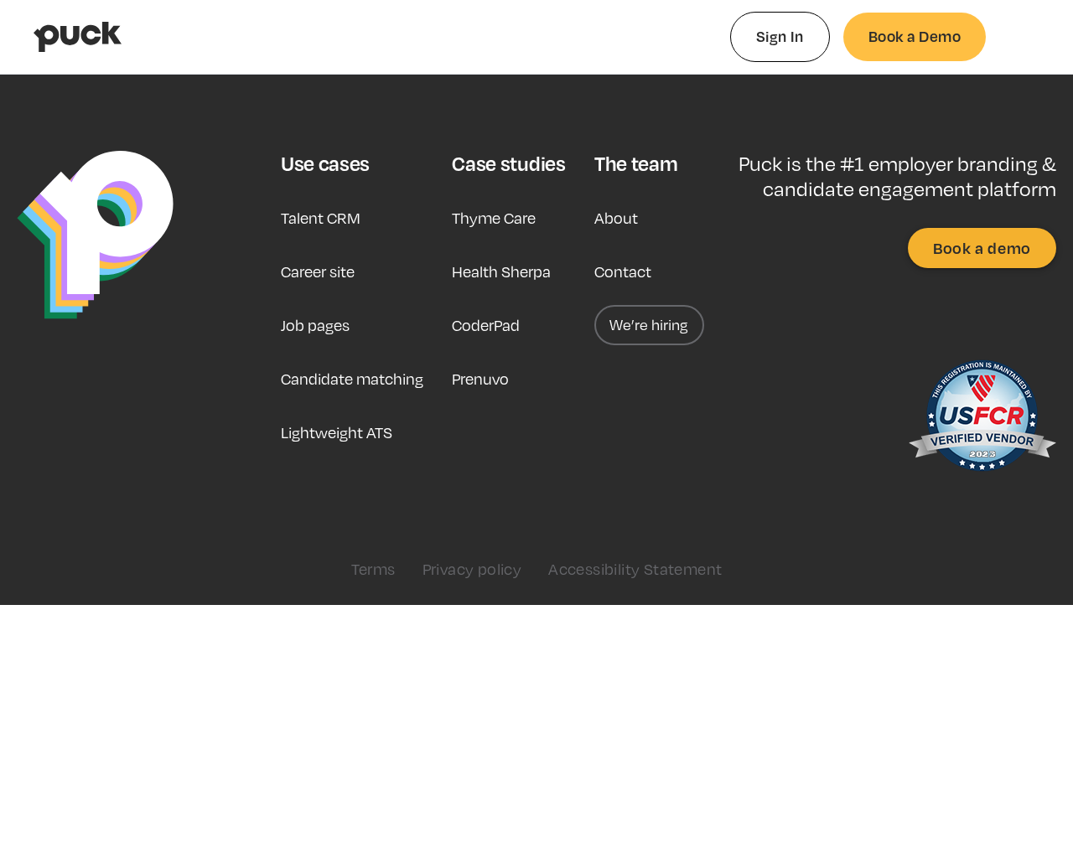
type input "0.787848641509434"
type input "0.263566981481482"
type input "0.792565509433962"
type input "0.273990537037037"
type input "0.797837377358491"
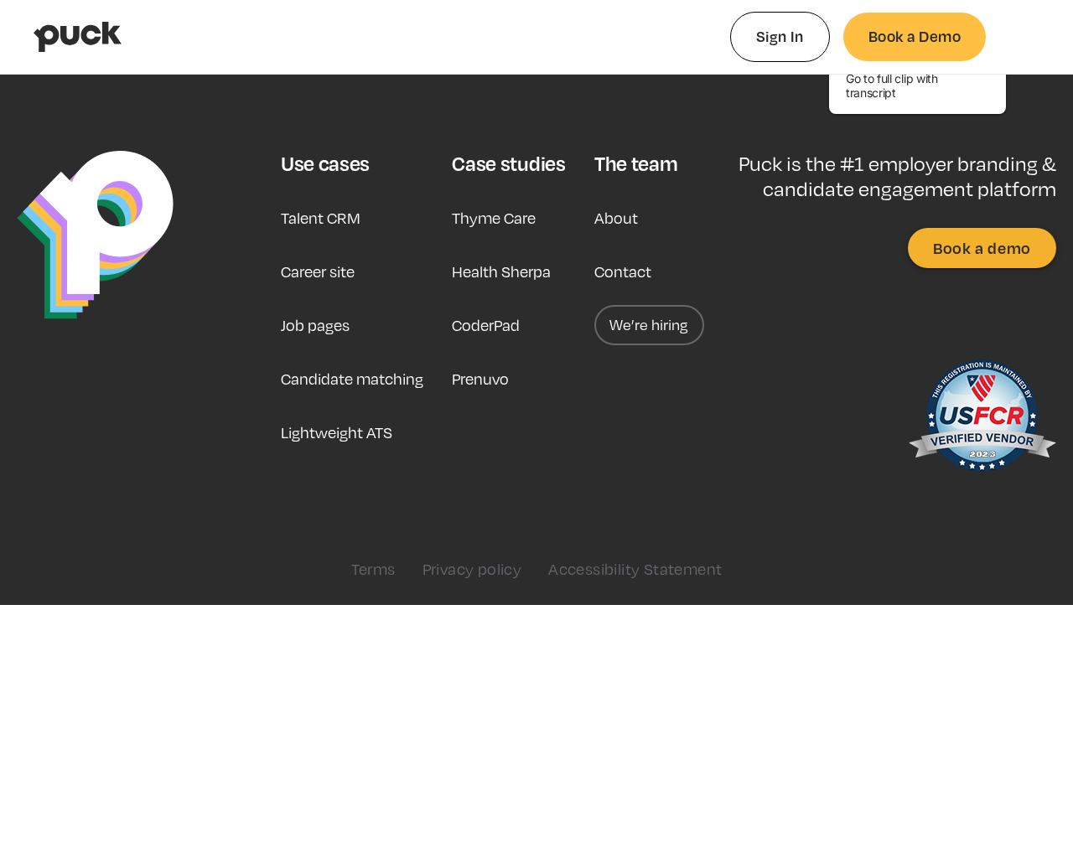
type input "0.277654018518519"
type input "0.79997979245283"
type input "0.281775222222222"
type input "0.804817377358491"
type input "0.286236851851852"
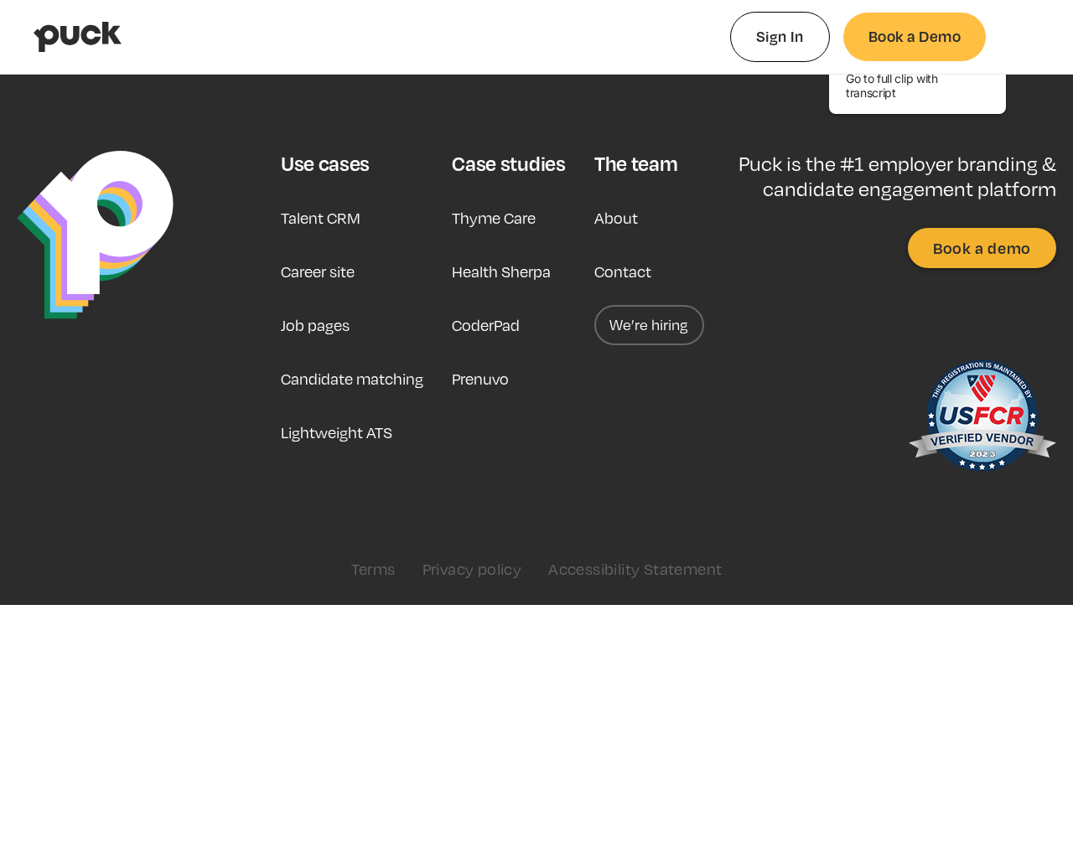
type input "0.811735094339623"
type input "0.290781018518519"
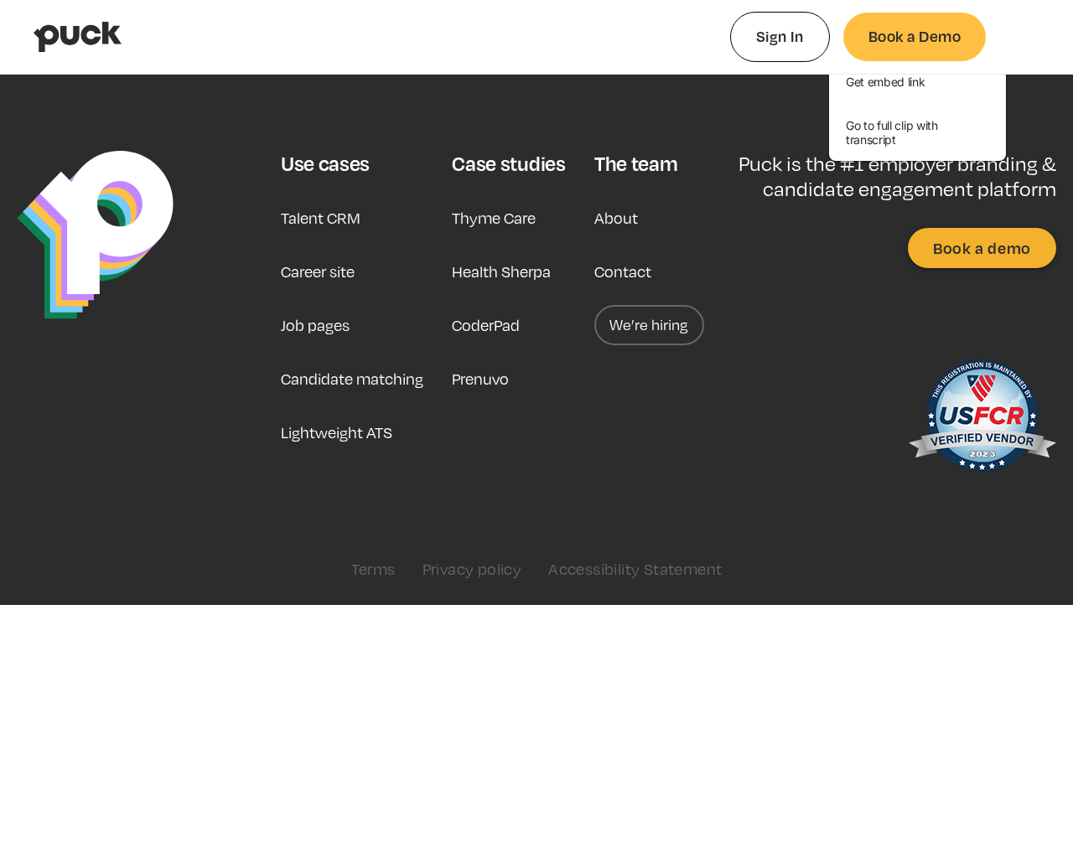
type input "0.817225113207547"
type input "0.295902166666667"
type input "0.826024113207547"
type input "0.301738037037037"
type input "0.831151981132075"
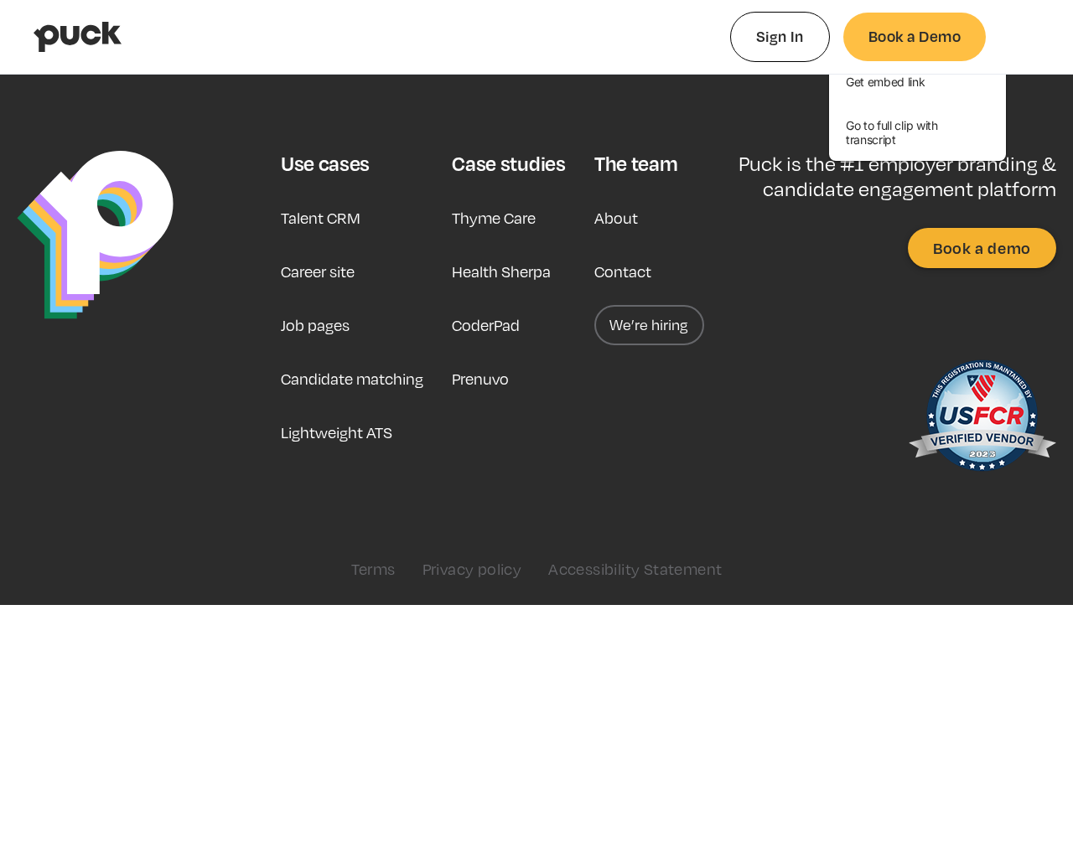
type input "0.314699537037037"
type input "0.842549867924528"
